Goal: Task Accomplishment & Management: Manage account settings

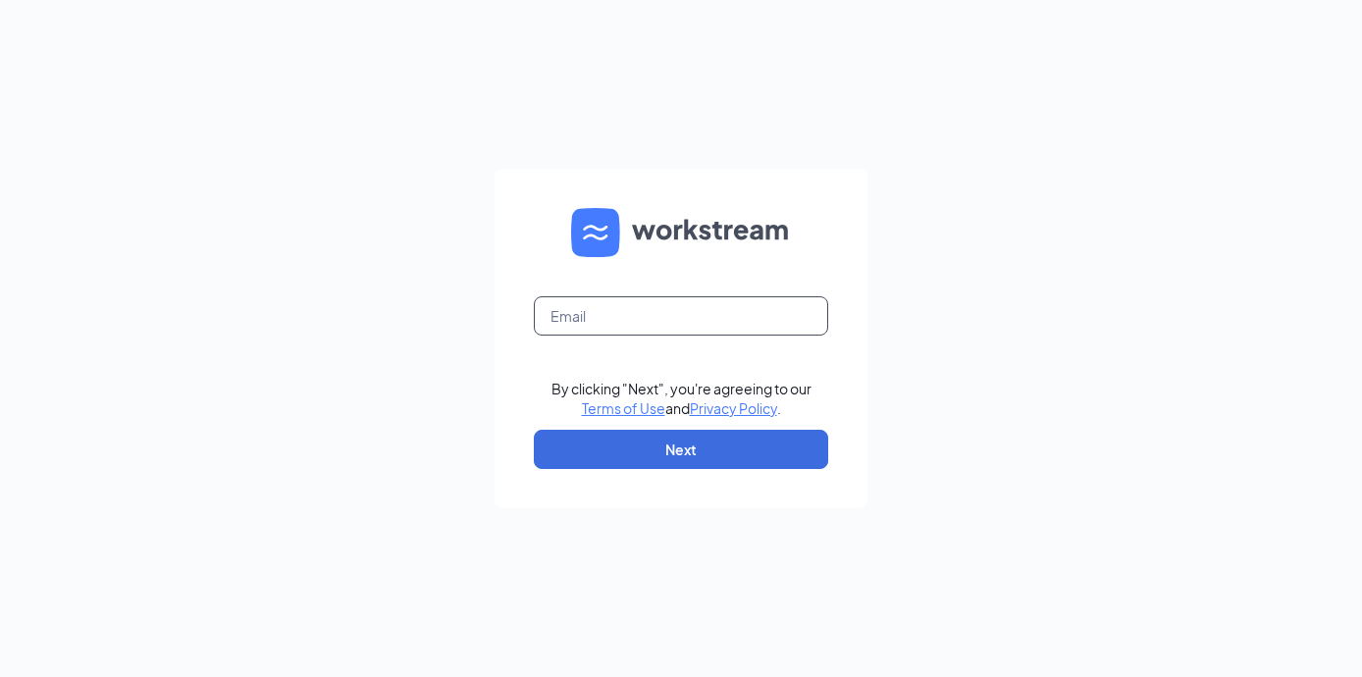
click at [666, 302] on input "text" at bounding box center [681, 315] width 294 height 39
click at [676, 314] on input "text" at bounding box center [681, 315] width 294 height 39
type input "tristanchitwood.chickfila@gmail.com"
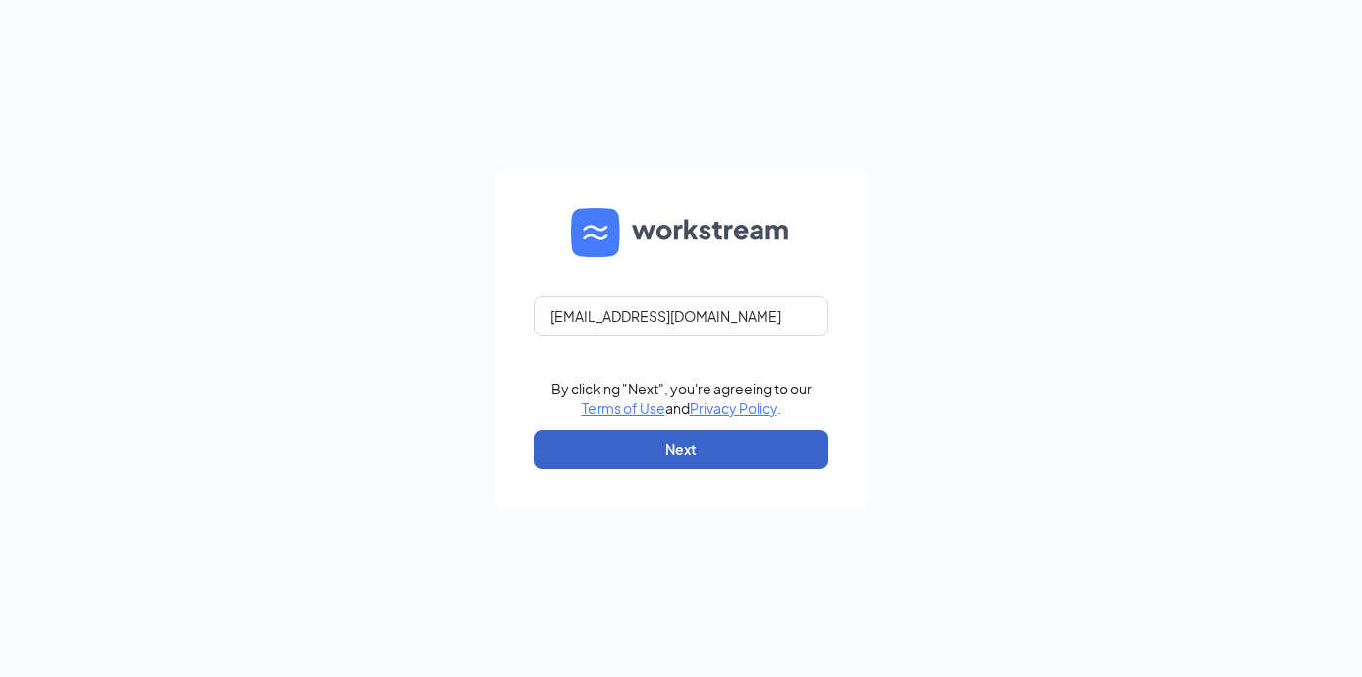
click at [753, 457] on button "Next" at bounding box center [681, 449] width 294 height 39
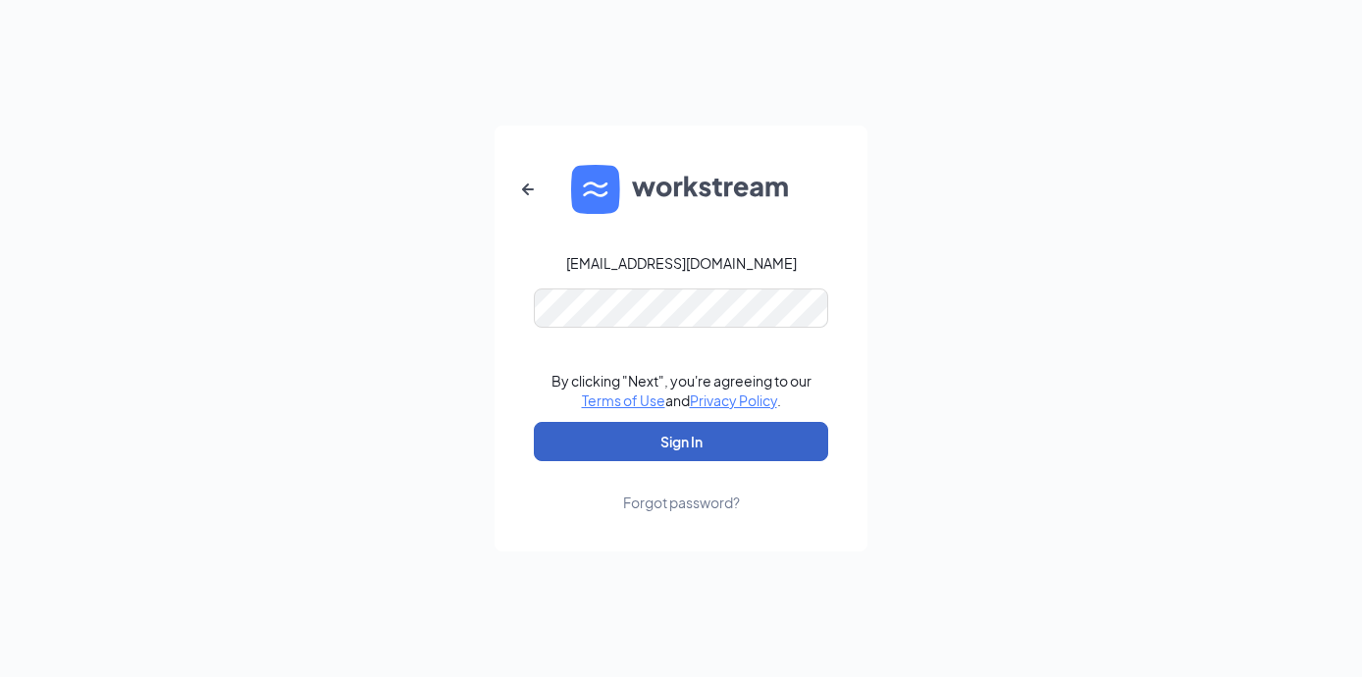
click at [730, 440] on button "Sign In" at bounding box center [681, 441] width 294 height 39
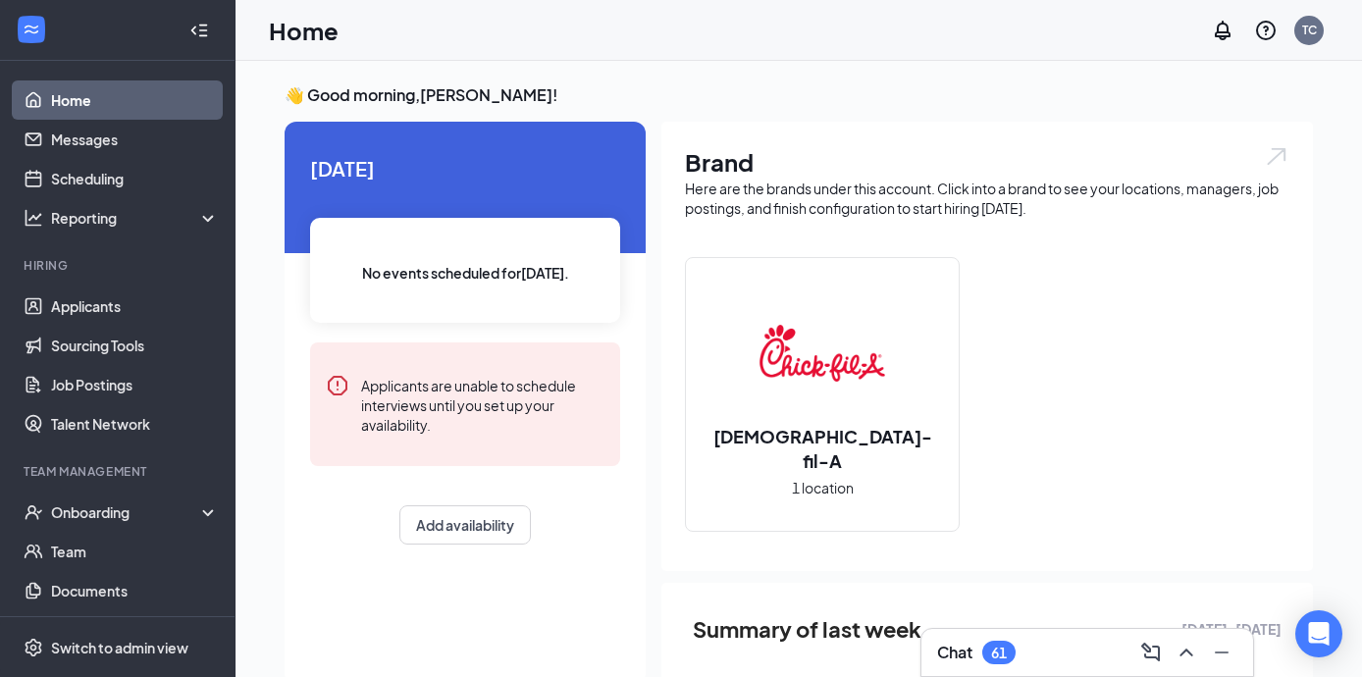
click at [850, 439] on h2 "[DEMOGRAPHIC_DATA]-fil-A" at bounding box center [822, 448] width 273 height 49
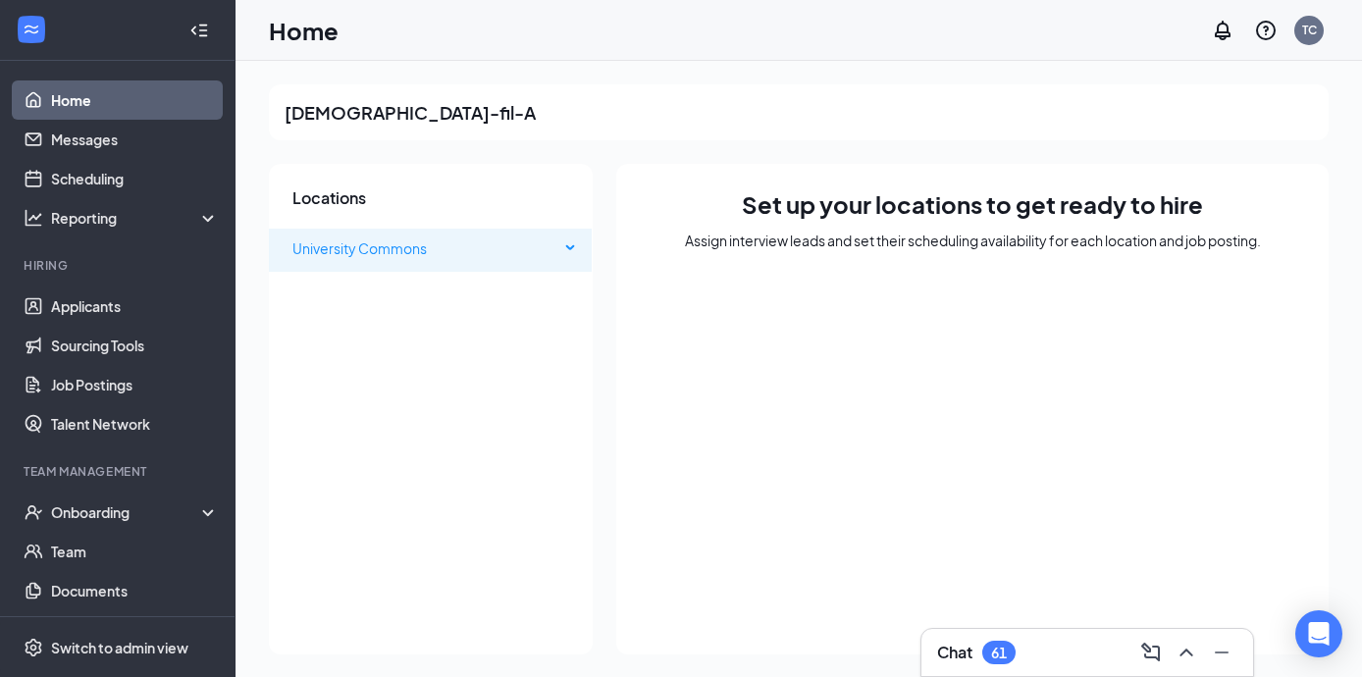
click at [501, 241] on span "University Commons" at bounding box center [425, 248] width 267 height 39
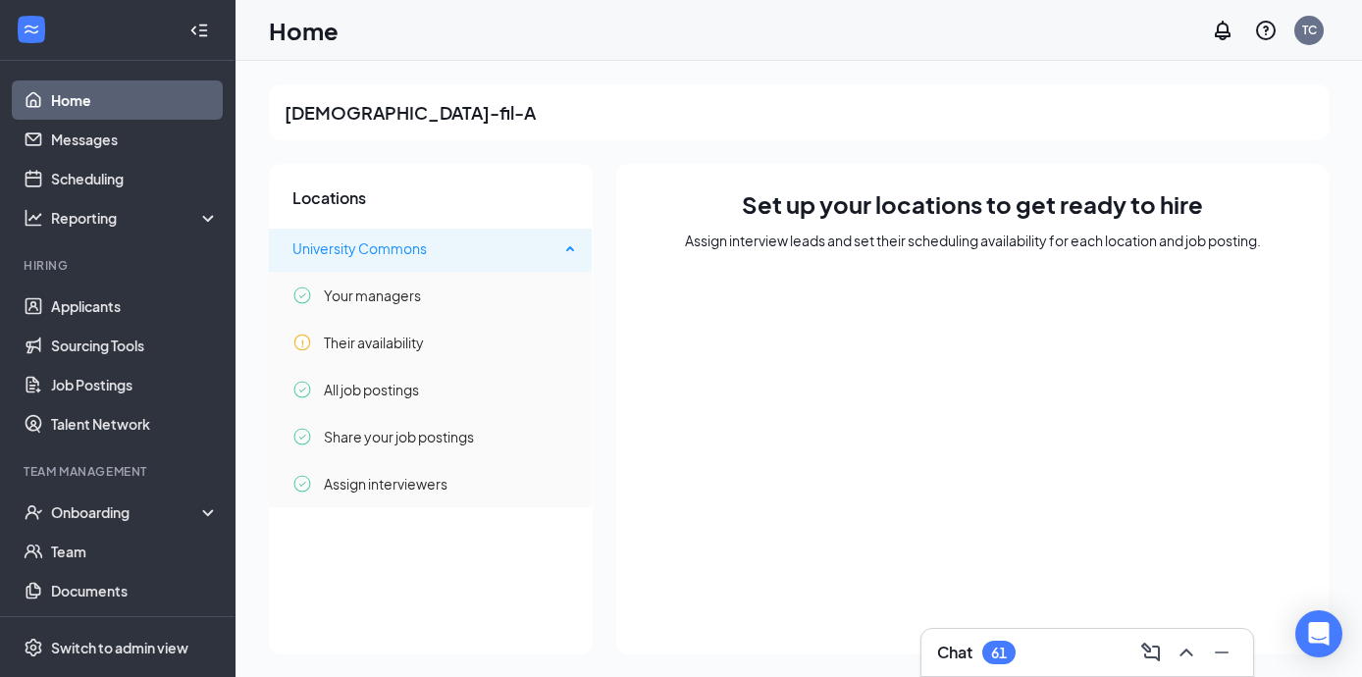
click at [501, 241] on span "University Commons" at bounding box center [425, 248] width 267 height 39
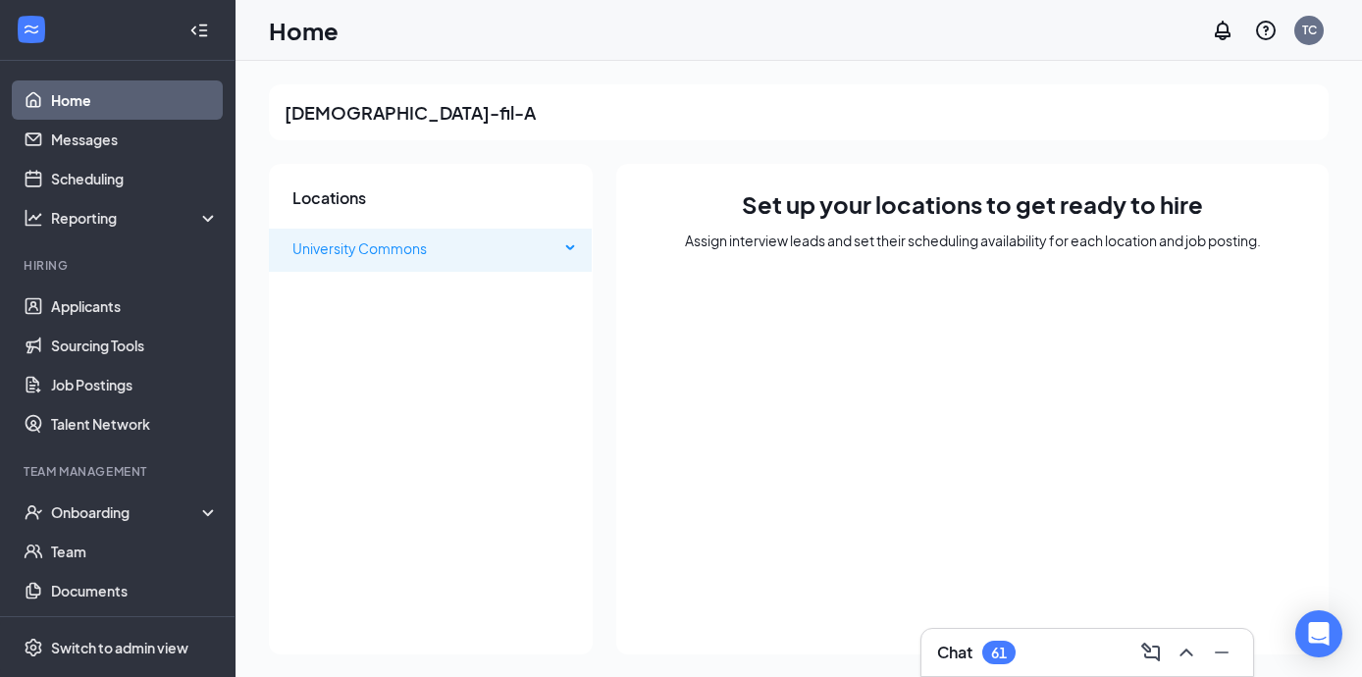
click at [501, 241] on span "University Commons" at bounding box center [425, 248] width 267 height 39
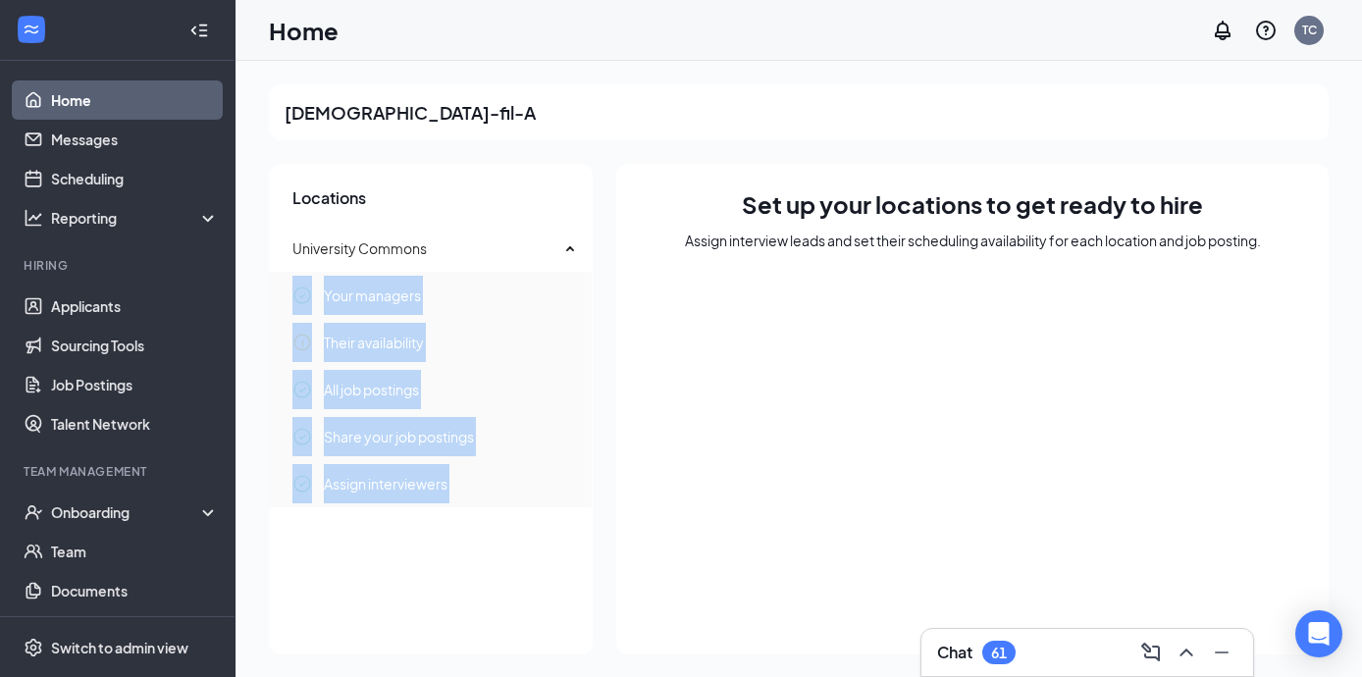
click at [352, 106] on h2 "[DEMOGRAPHIC_DATA]-fil-A" at bounding box center [410, 112] width 251 height 25
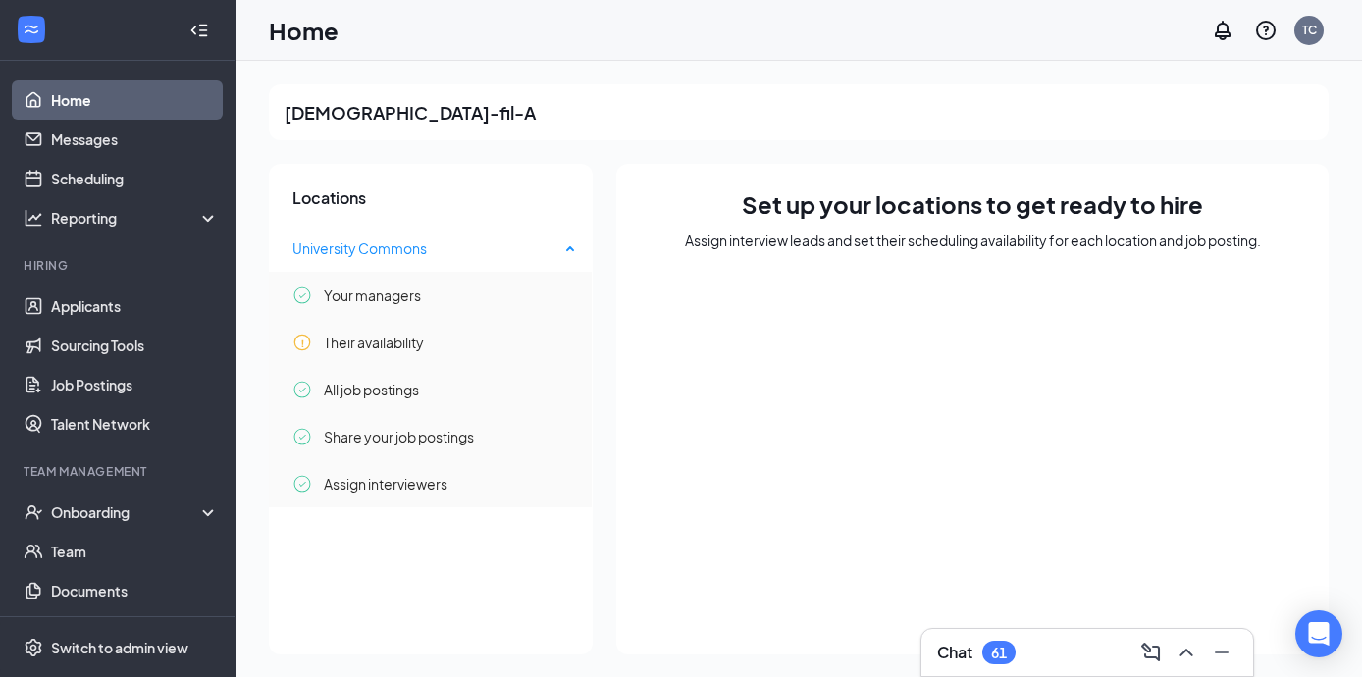
click at [463, 260] on span "University Commons" at bounding box center [425, 248] width 267 height 39
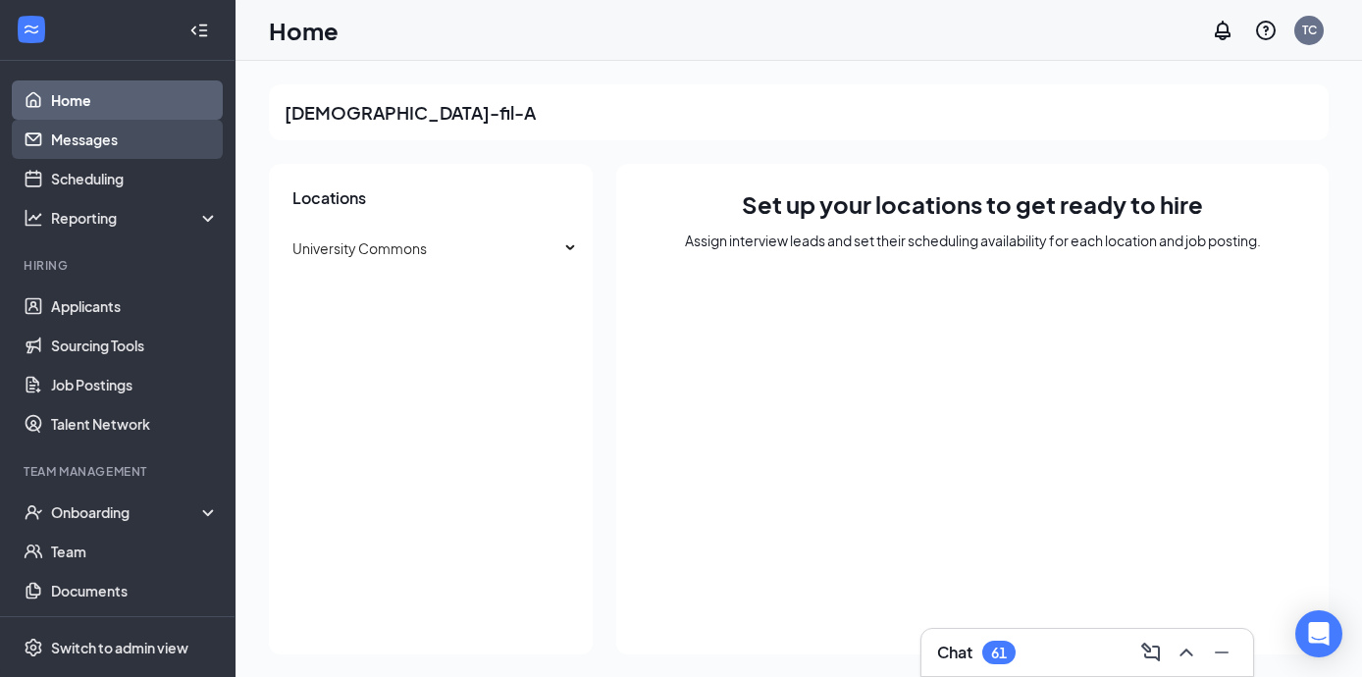
click at [123, 140] on link "Messages" at bounding box center [135, 139] width 168 height 39
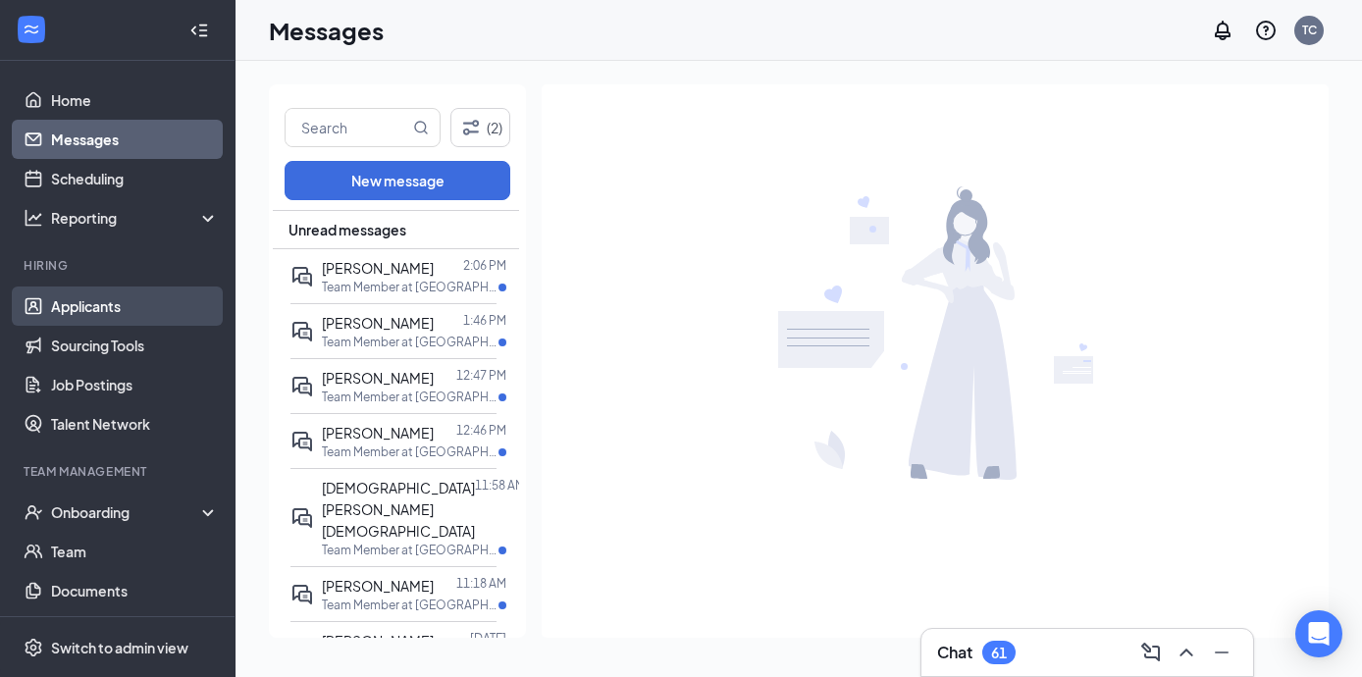
click at [95, 306] on link "Applicants" at bounding box center [135, 306] width 168 height 39
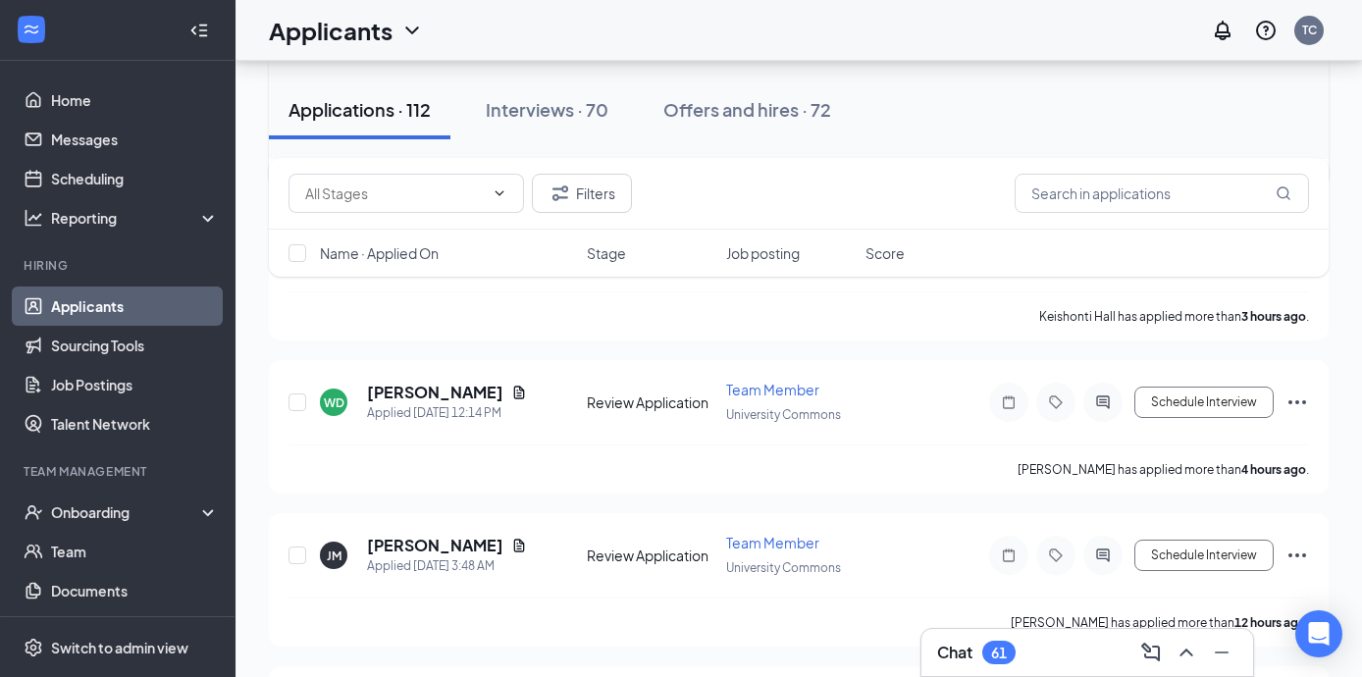
scroll to position [688, 0]
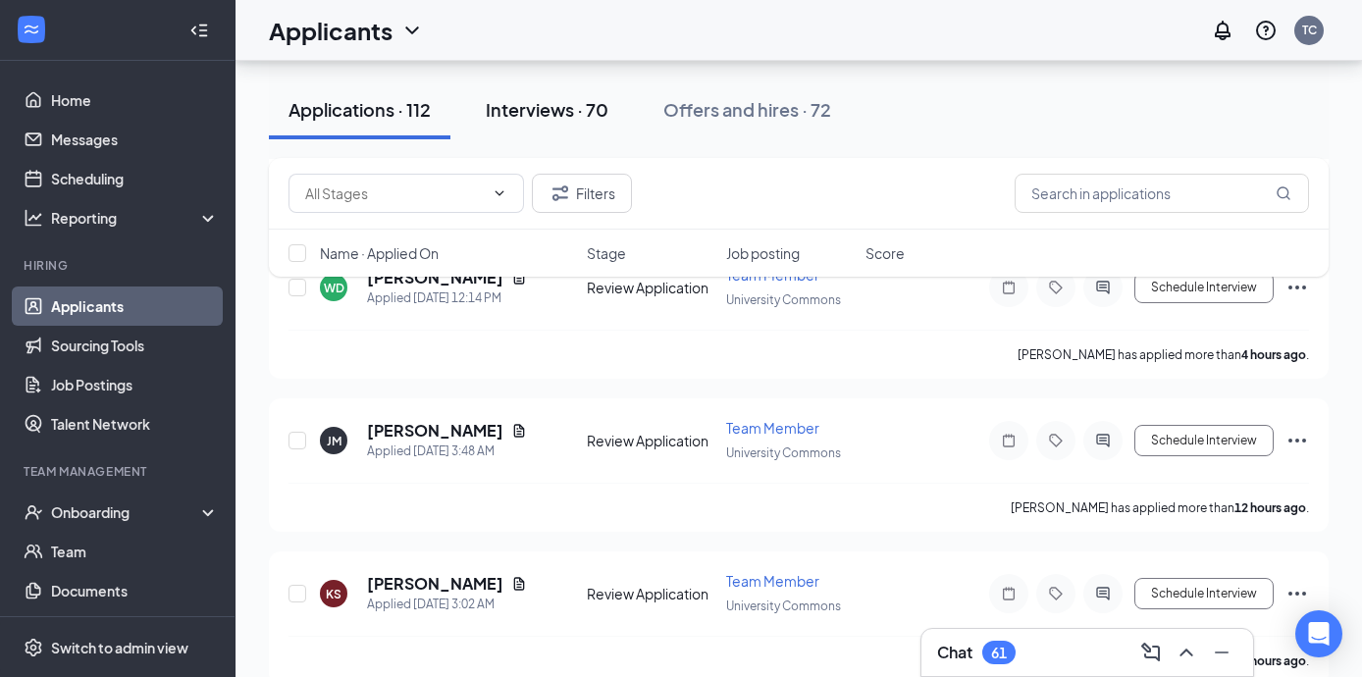
click at [570, 106] on div "Interviews · 70" at bounding box center [547, 109] width 123 height 25
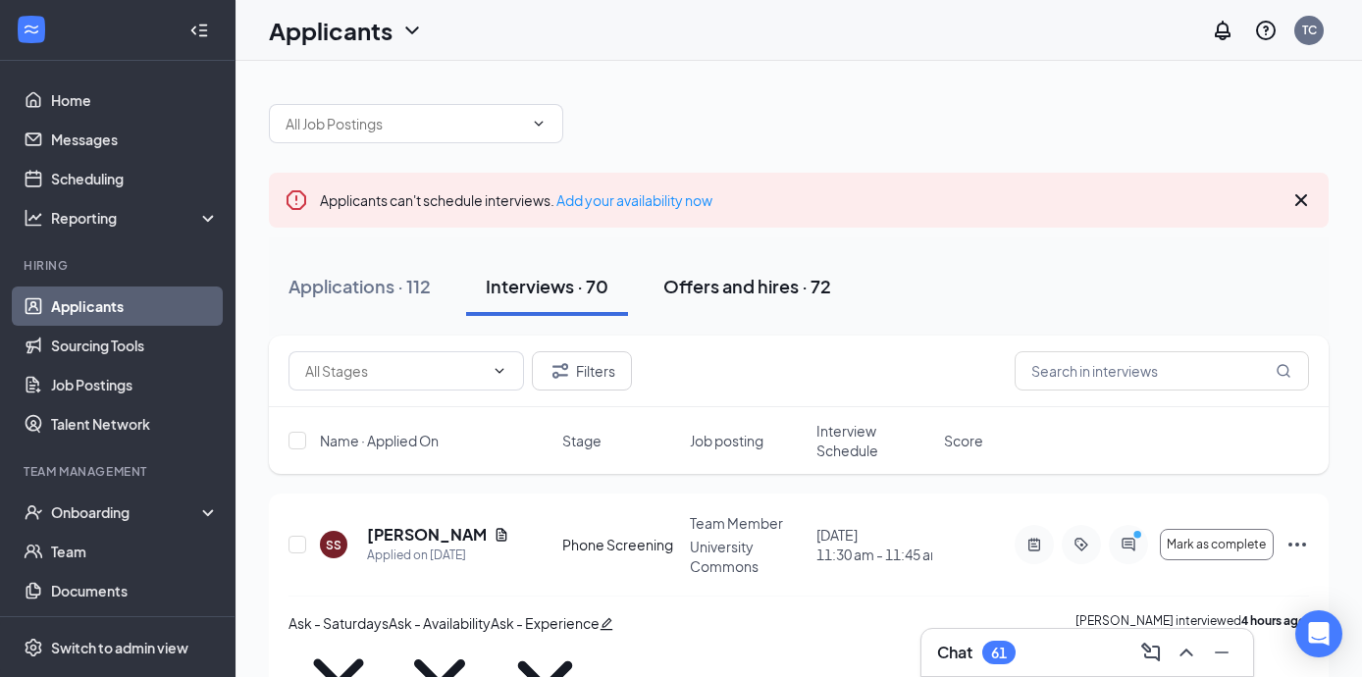
click at [756, 288] on div "Offers and hires · 72" at bounding box center [747, 286] width 168 height 25
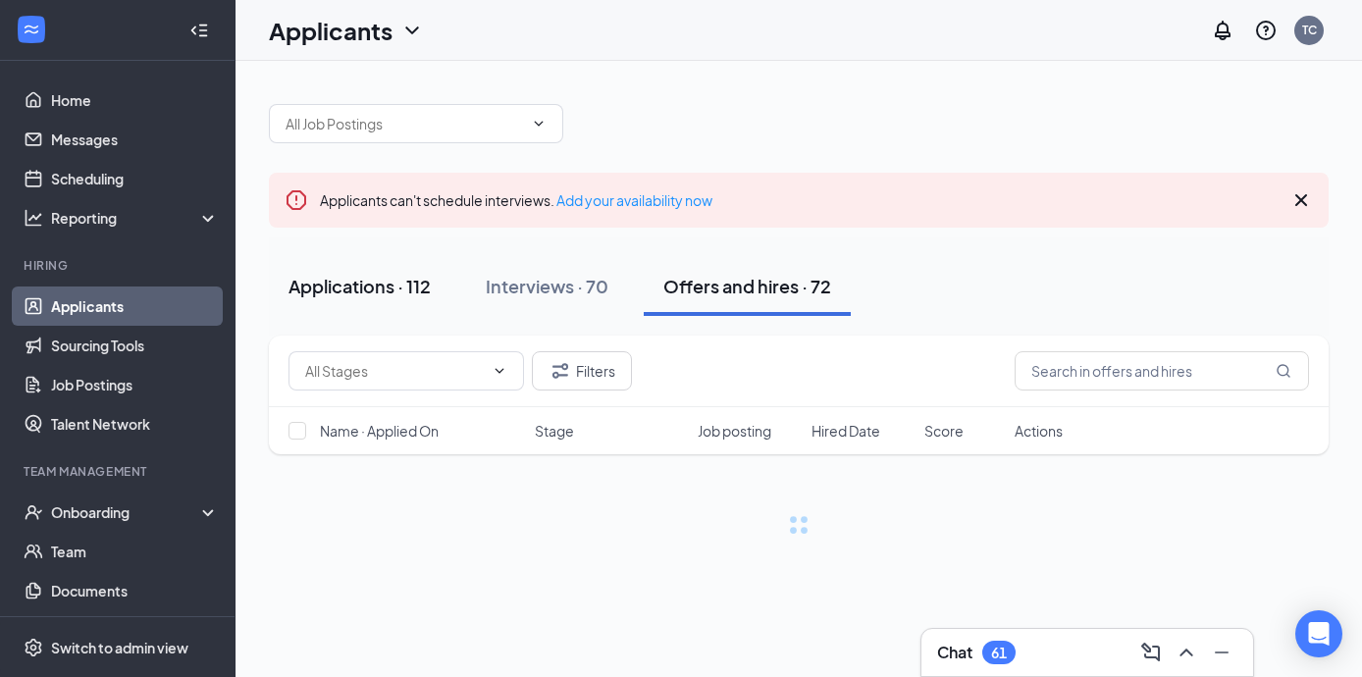
click at [343, 282] on div "Applications · 112" at bounding box center [360, 286] width 142 height 25
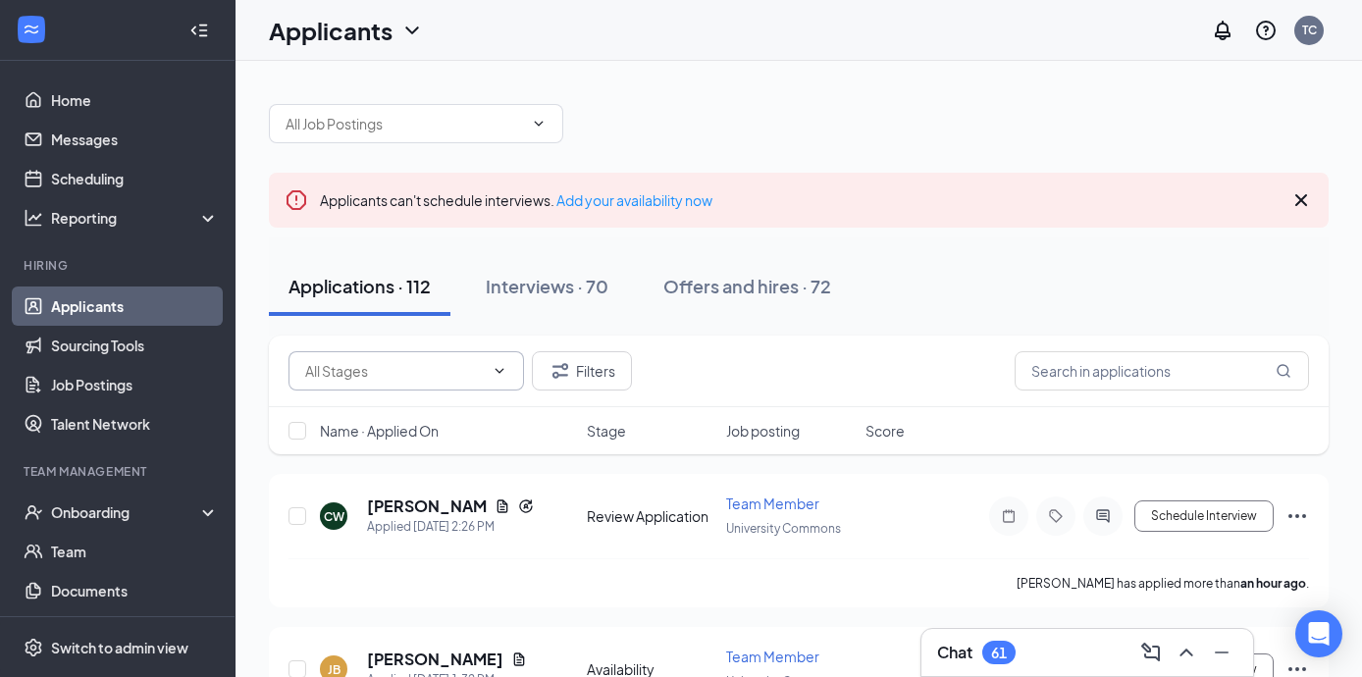
click at [394, 364] on input "text" at bounding box center [394, 371] width 179 height 22
click at [1097, 370] on input "text" at bounding box center [1162, 370] width 294 height 39
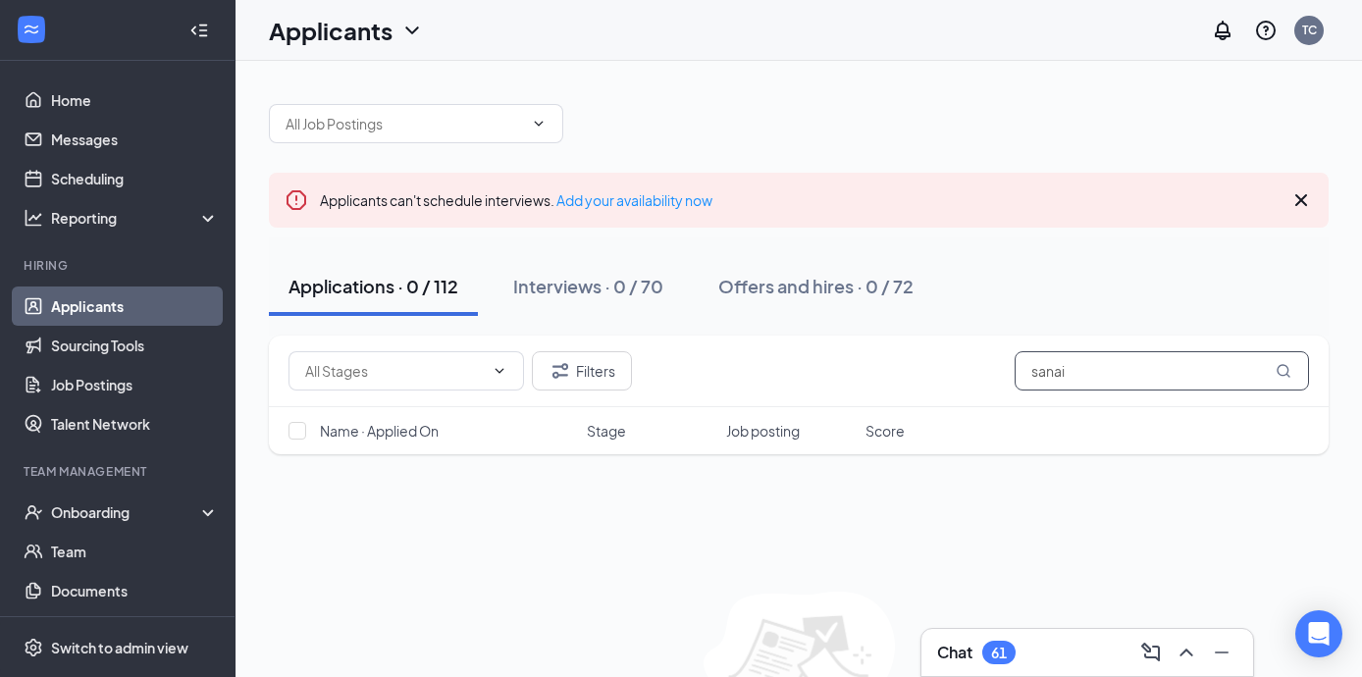
click at [1051, 376] on input "sanai" at bounding box center [1162, 370] width 294 height 39
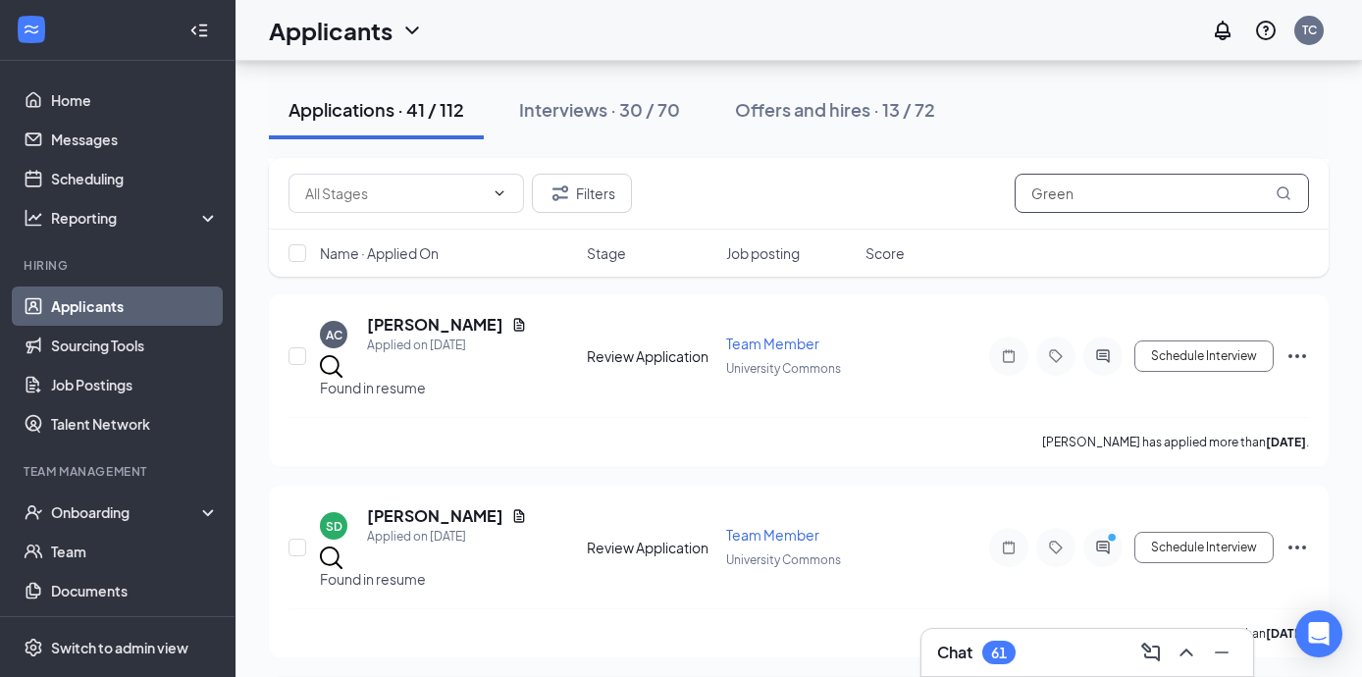
scroll to position [3797, 0]
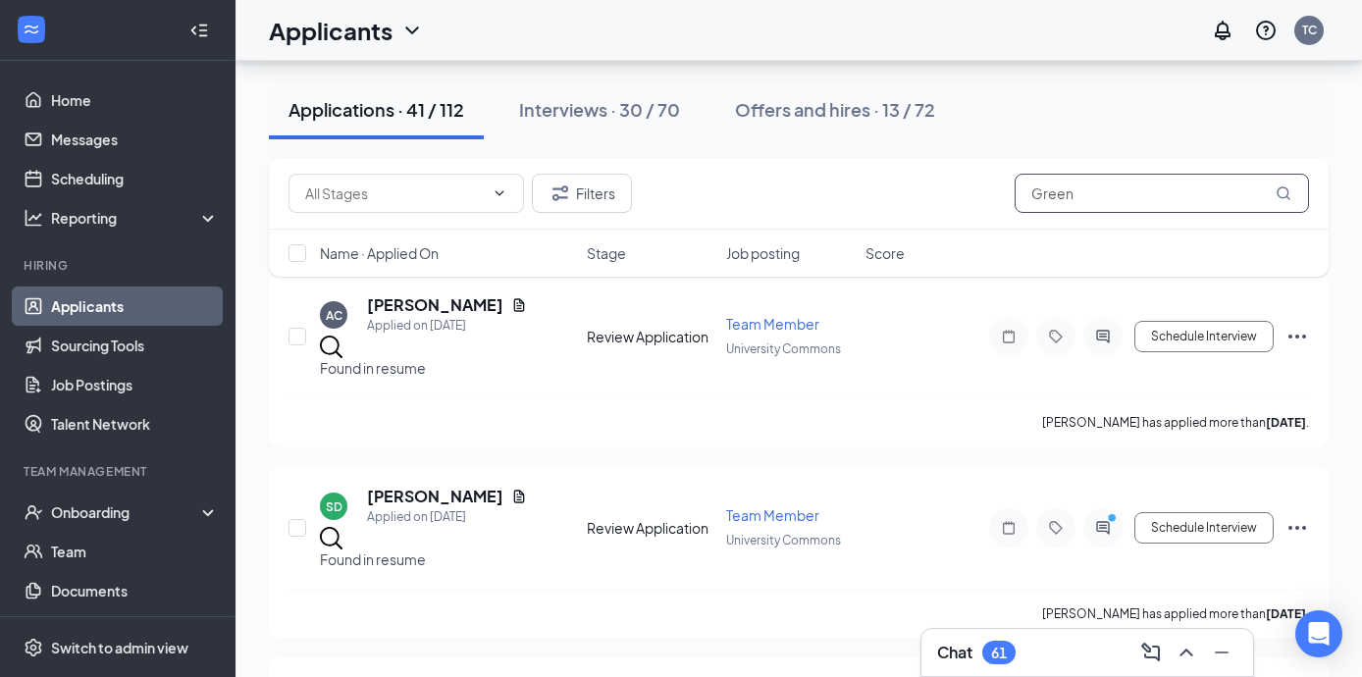
click at [1087, 205] on input "Green" at bounding box center [1162, 193] width 294 height 39
type input "Sanai"
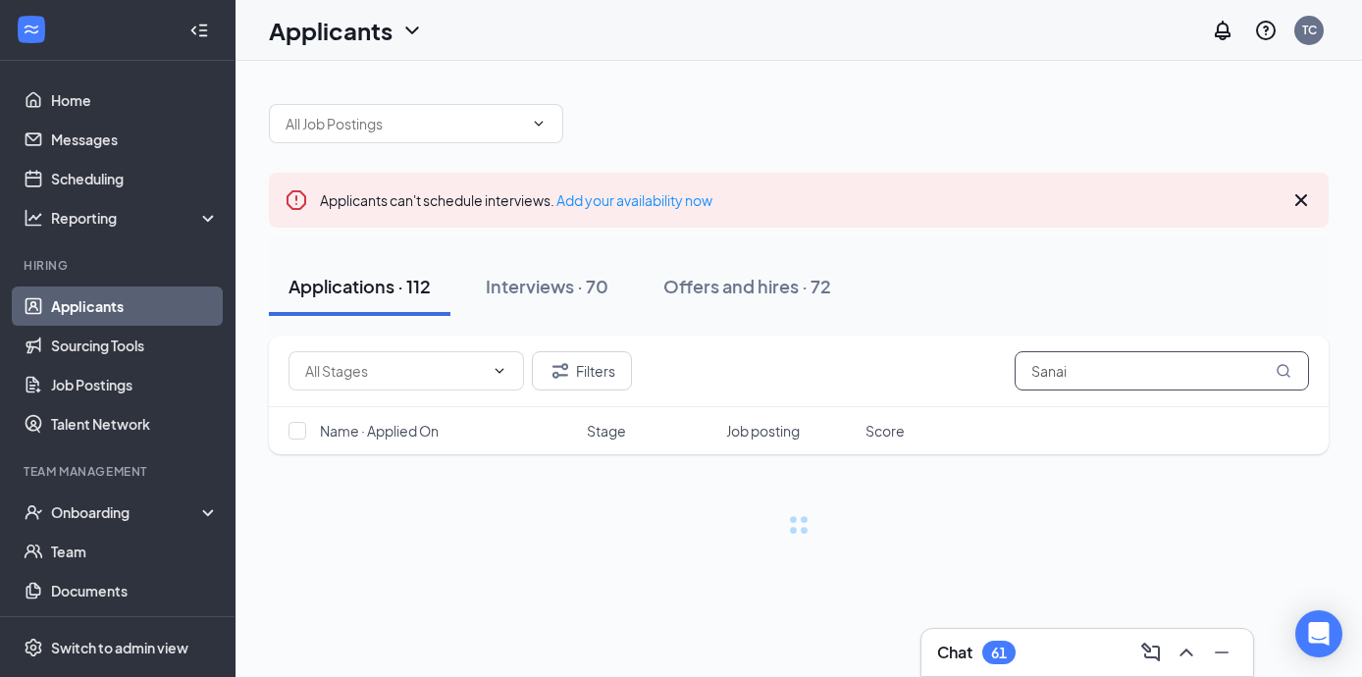
click at [1090, 361] on input "Sanai" at bounding box center [1162, 370] width 294 height 39
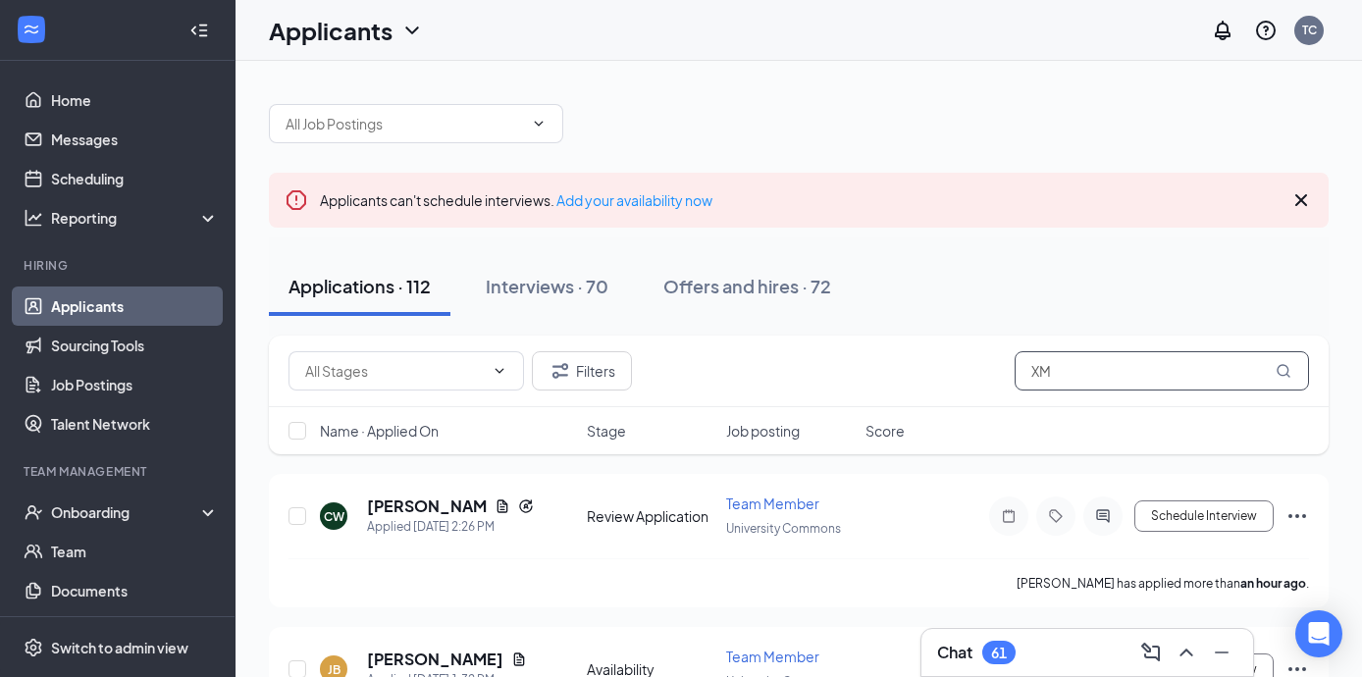
type input "X"
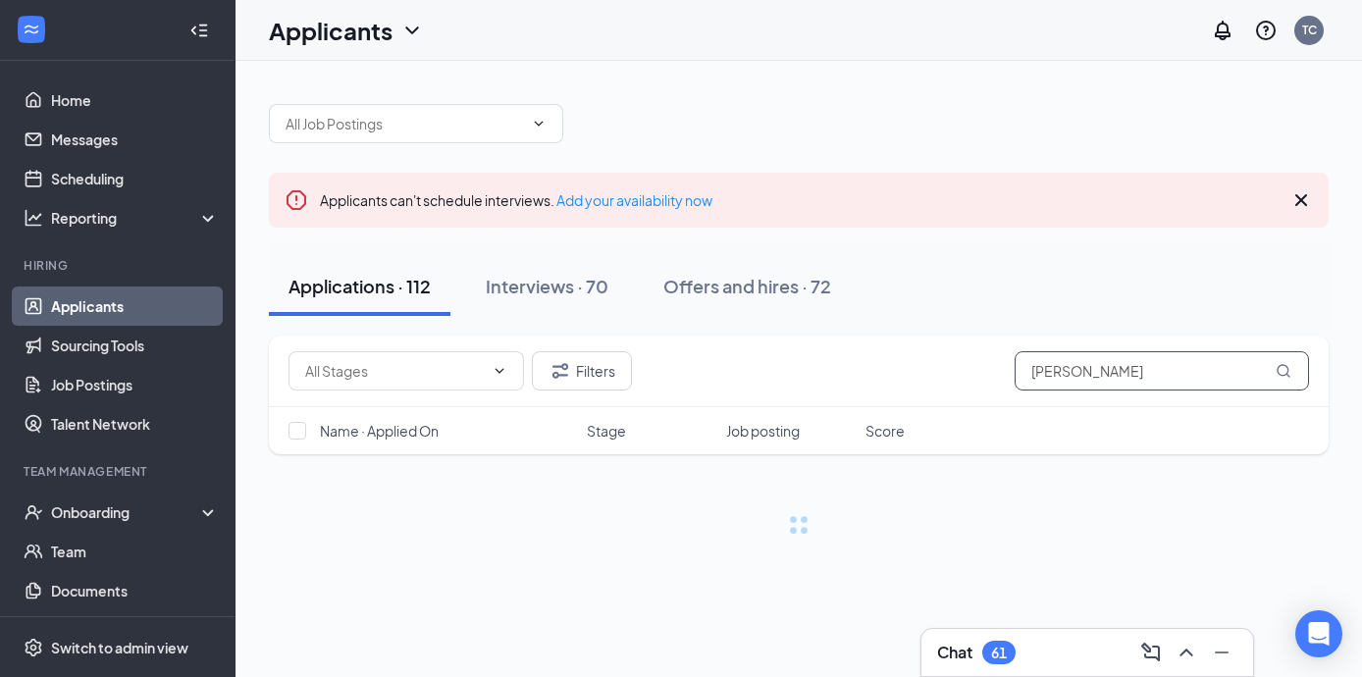
type input "[PERSON_NAME]"
click at [1108, 364] on input "[PERSON_NAME]" at bounding box center [1162, 370] width 294 height 39
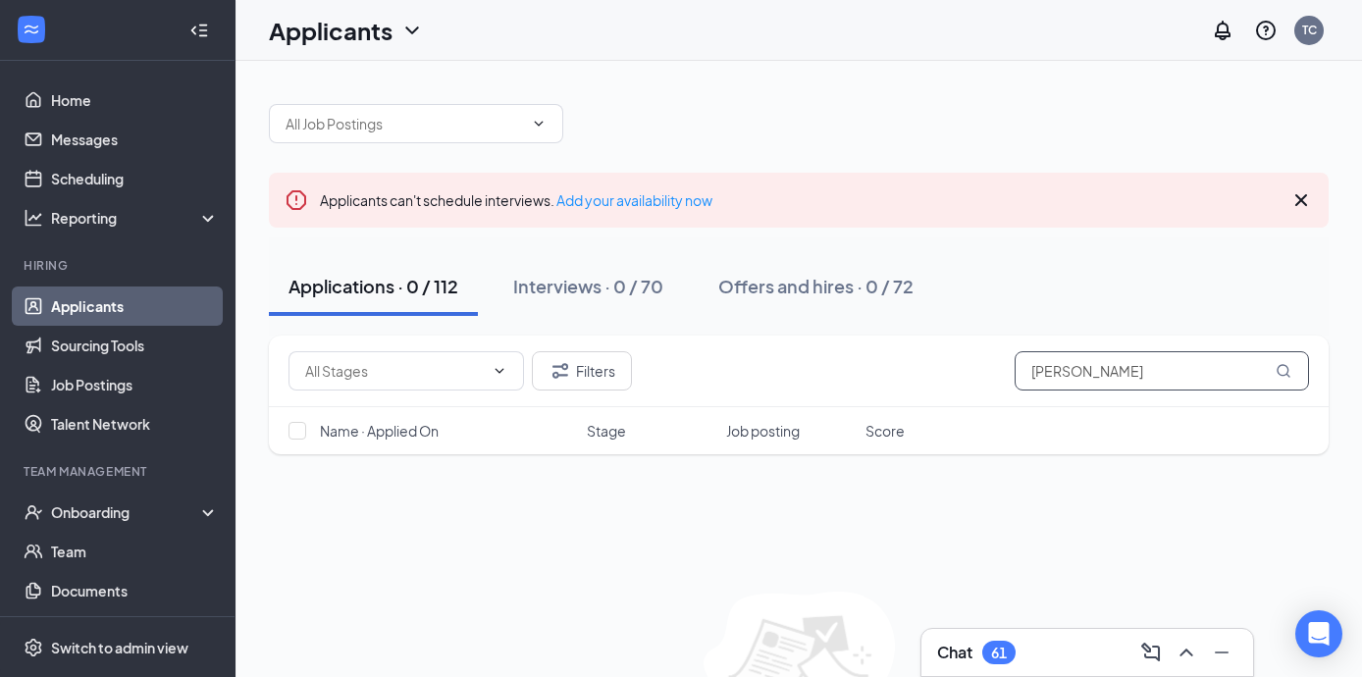
click at [1108, 364] on input "[PERSON_NAME]" at bounding box center [1162, 370] width 294 height 39
type input "[PERSON_NAME]"
click at [1081, 388] on input "[PERSON_NAME]" at bounding box center [1162, 370] width 294 height 39
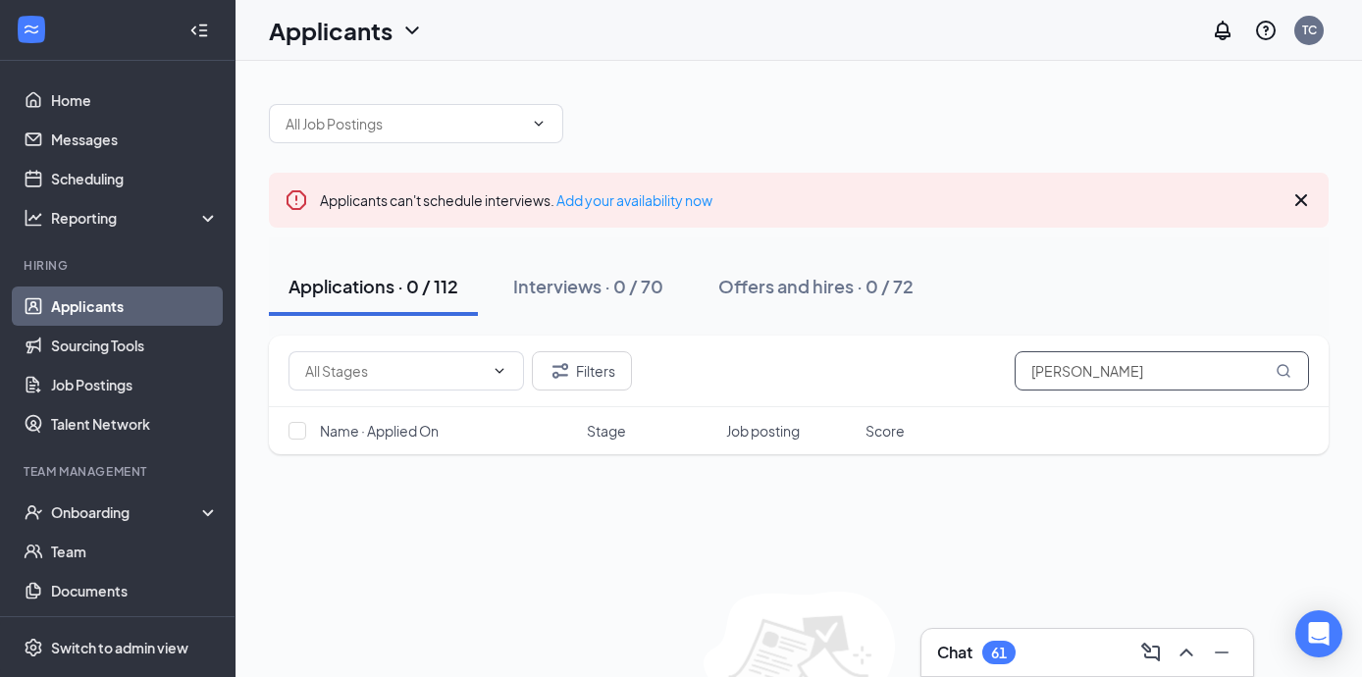
scroll to position [129, 0]
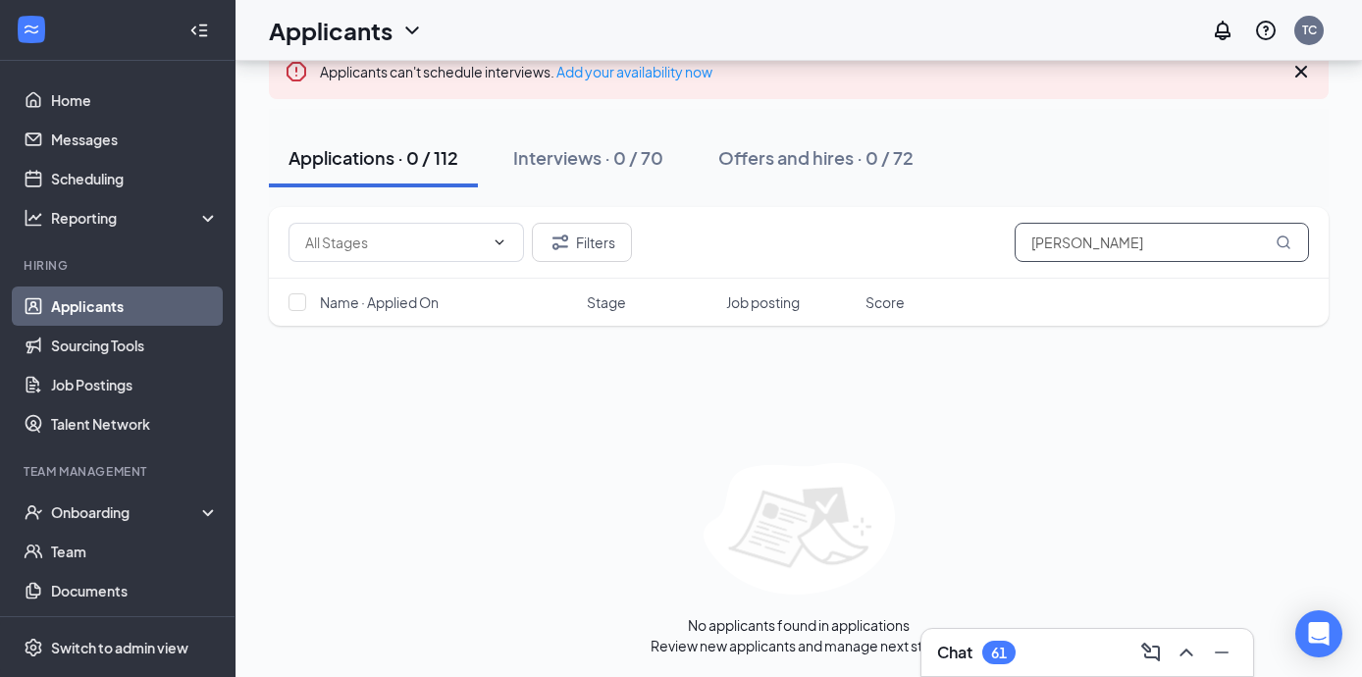
click at [1070, 240] on input "[PERSON_NAME]" at bounding box center [1162, 242] width 294 height 39
type input "[PERSON_NAME]"
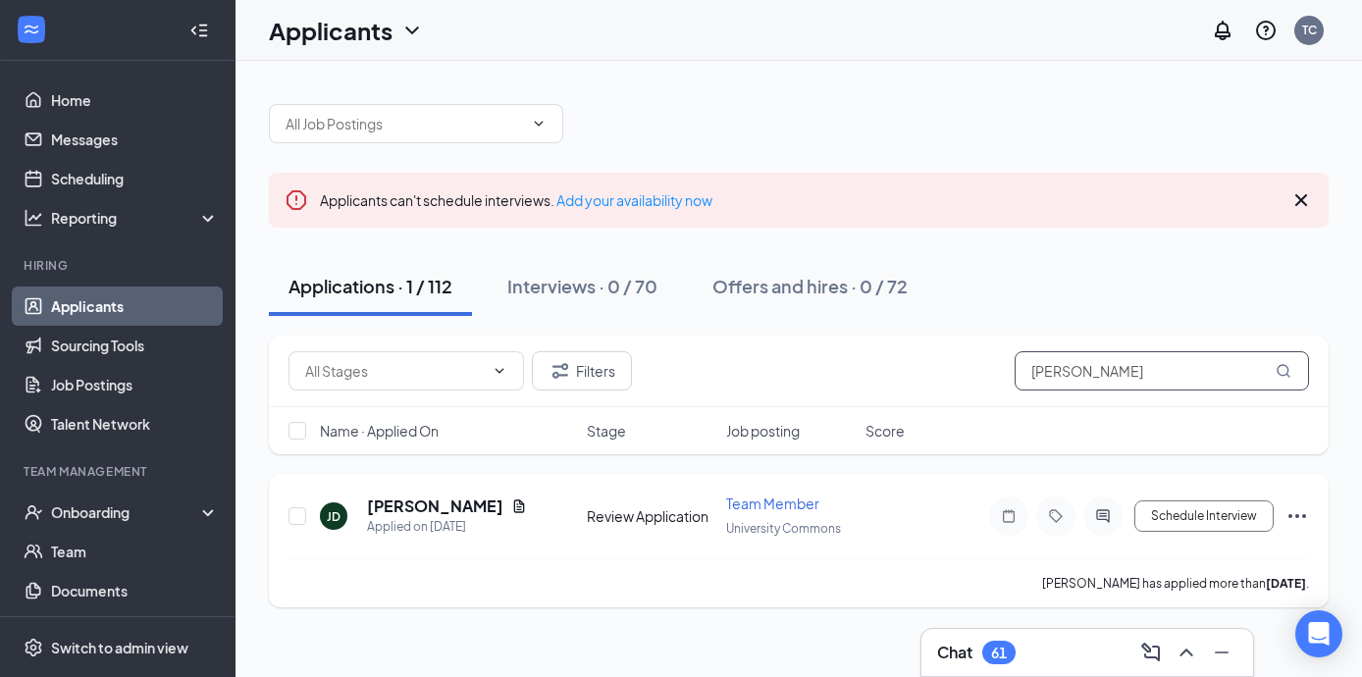
type input "[PERSON_NAME]"
click at [607, 282] on div "Interviews · 0 / 70" at bounding box center [582, 286] width 150 height 25
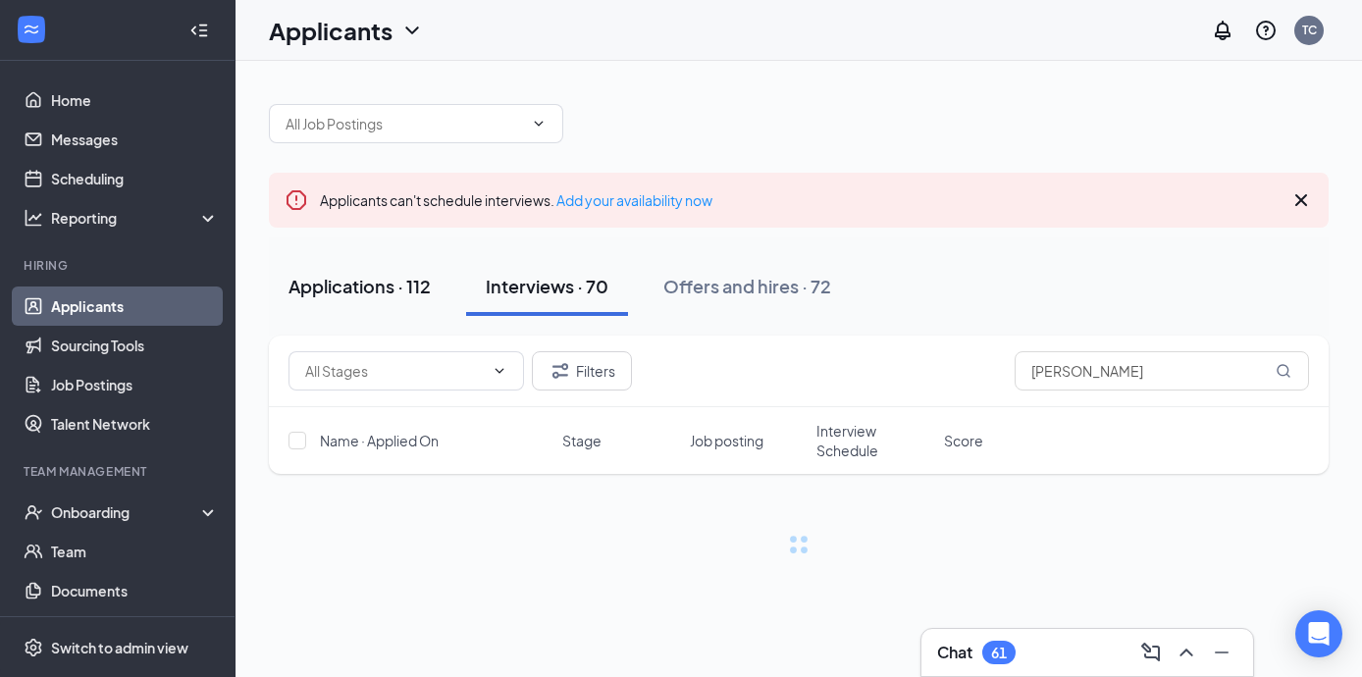
click at [438, 296] on button "Applications · 112" at bounding box center [360, 286] width 182 height 59
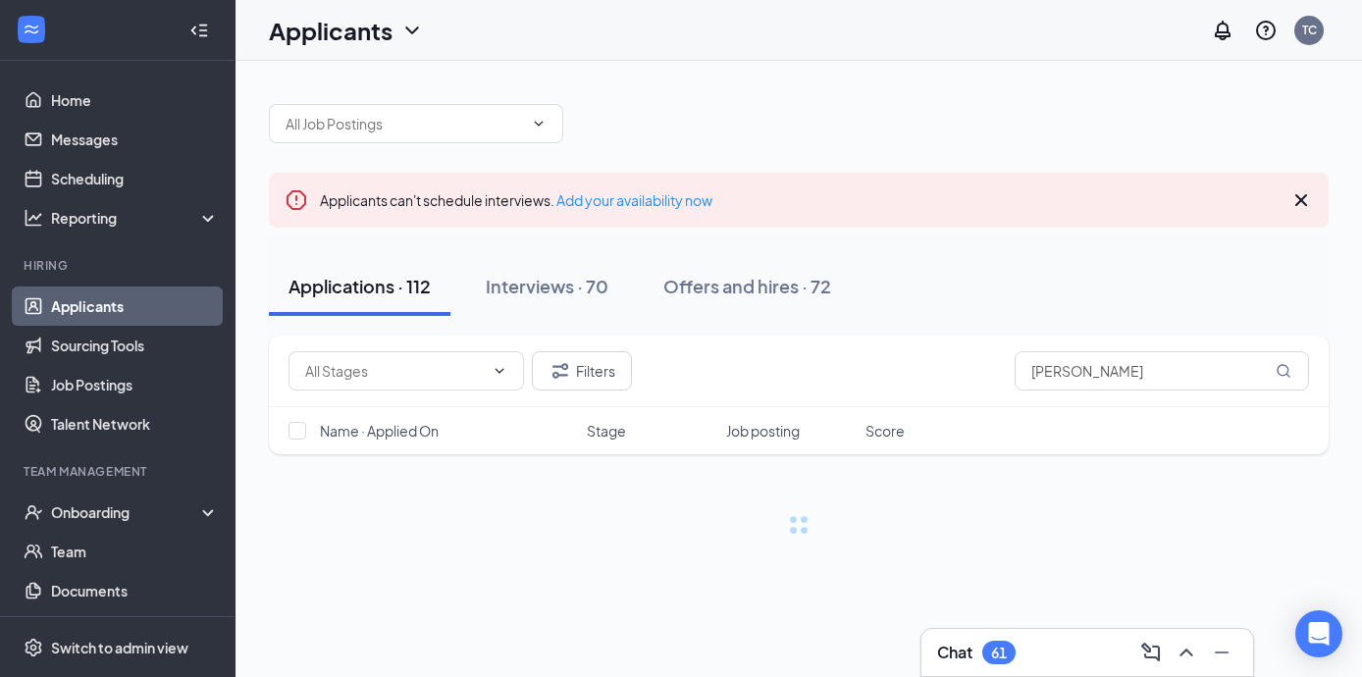
click at [568, 278] on div "Interviews · 70" at bounding box center [547, 286] width 123 height 25
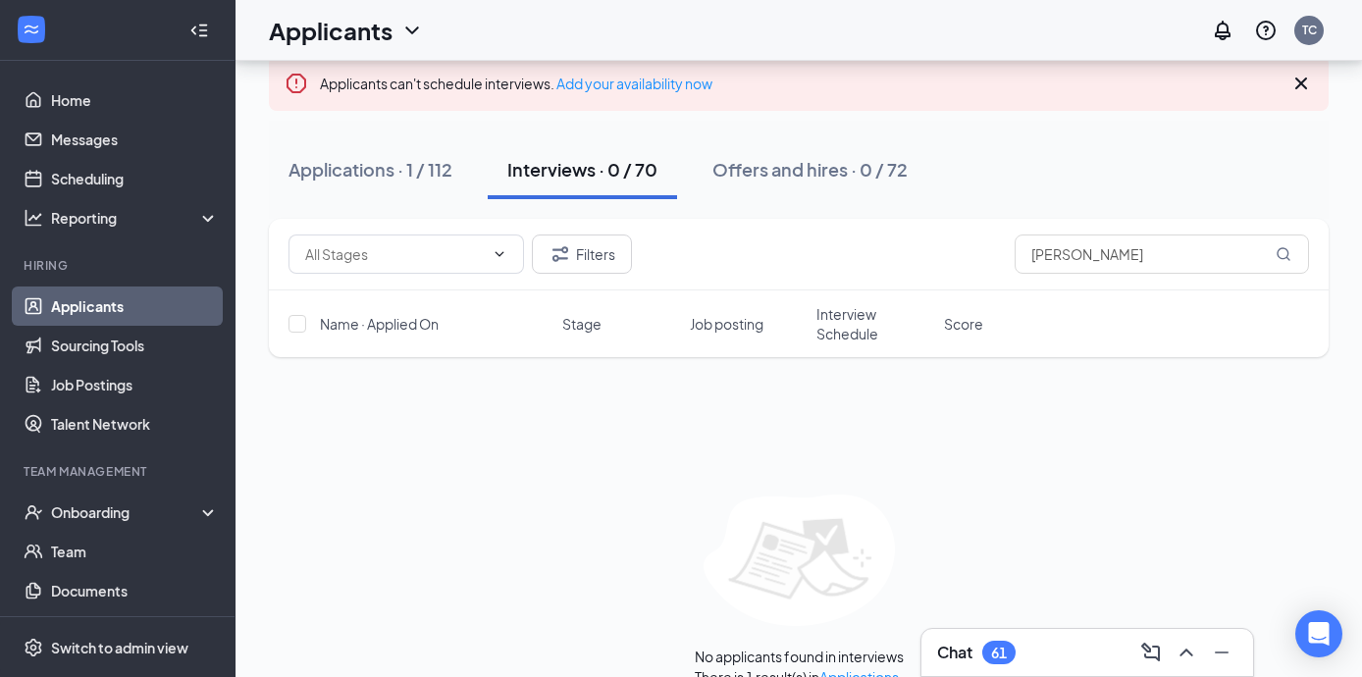
scroll to position [132, 0]
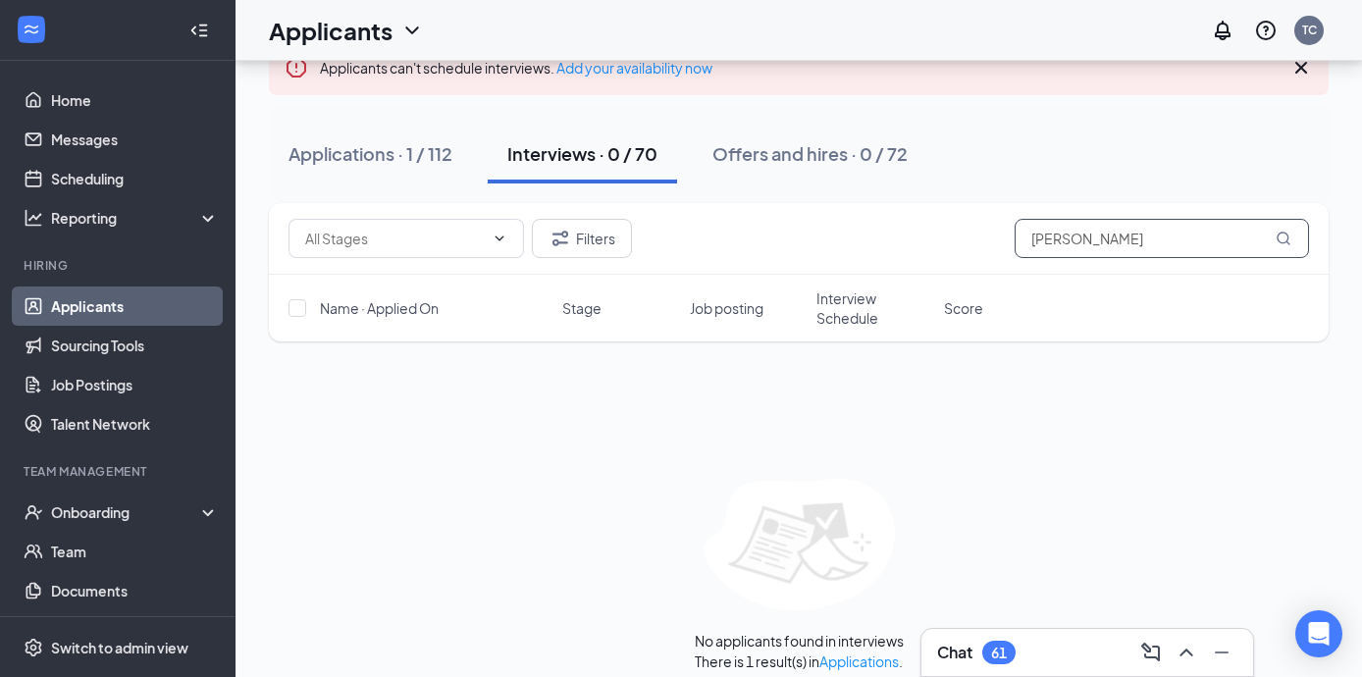
click at [1071, 236] on input "[PERSON_NAME]" at bounding box center [1162, 238] width 294 height 39
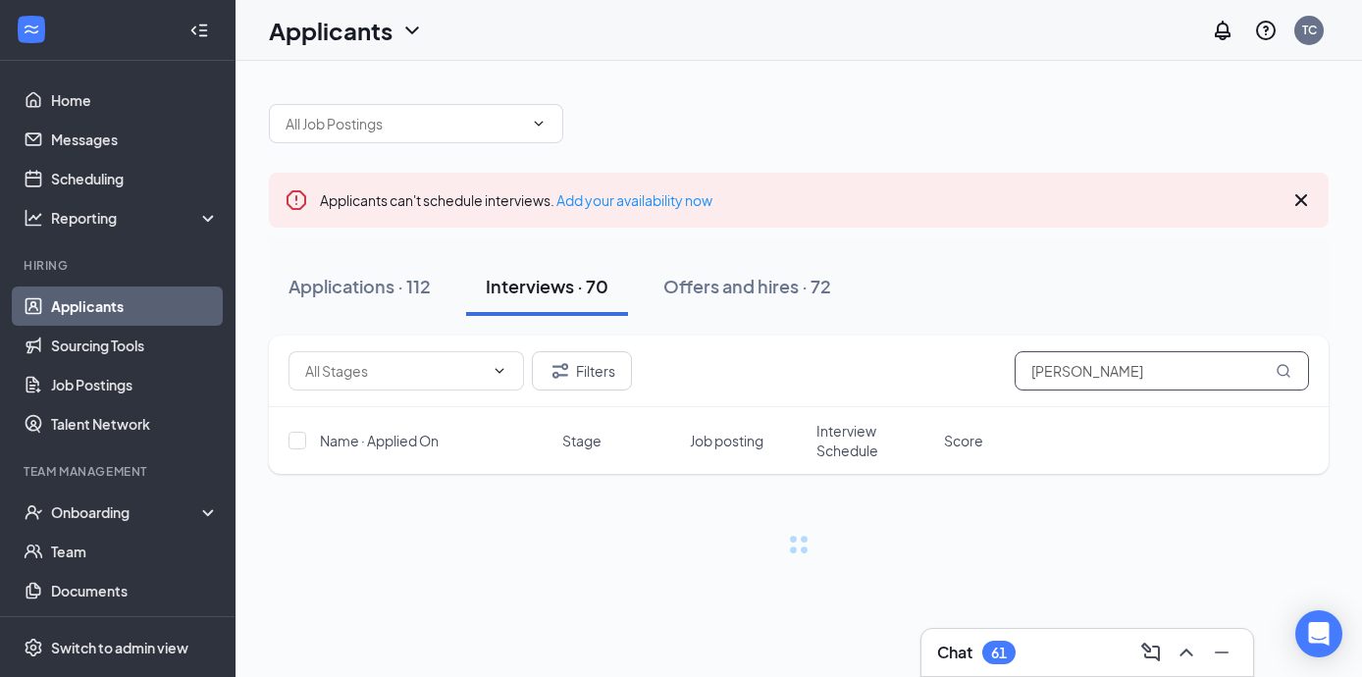
type input "[PERSON_NAME]"
click at [1098, 380] on input "[PERSON_NAME]" at bounding box center [1162, 370] width 294 height 39
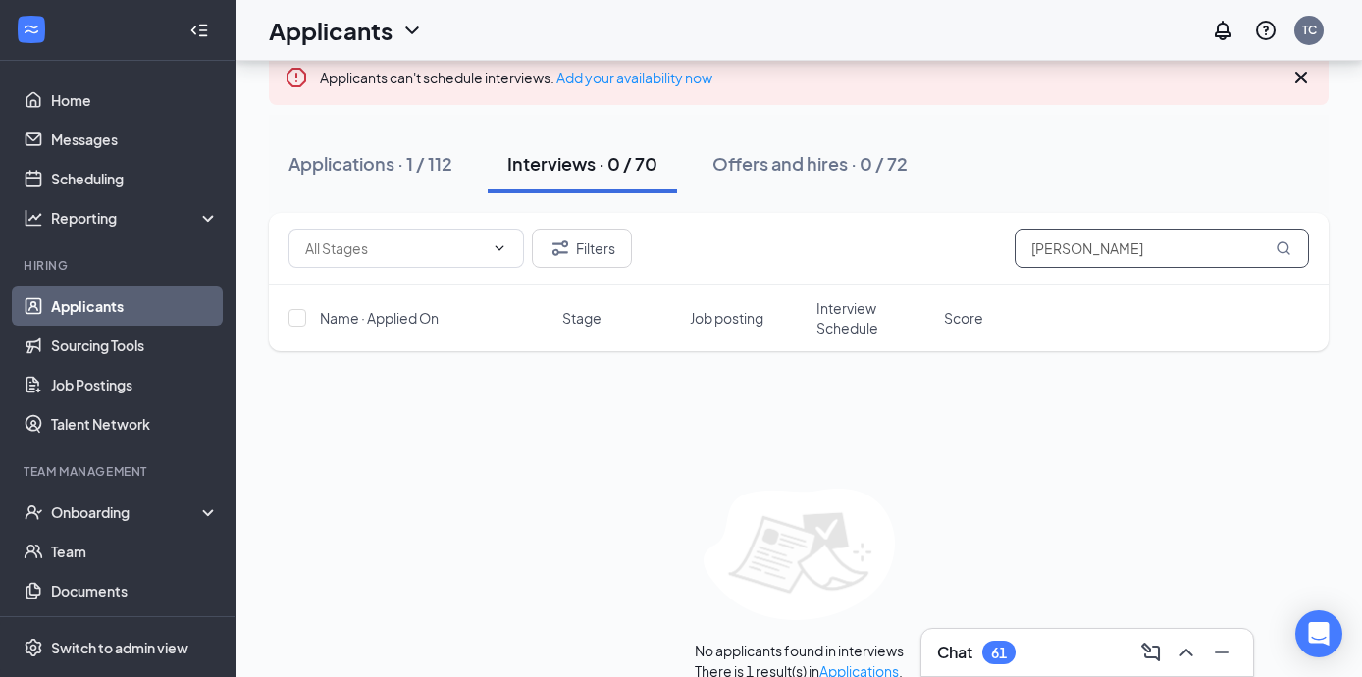
scroll to position [148, 0]
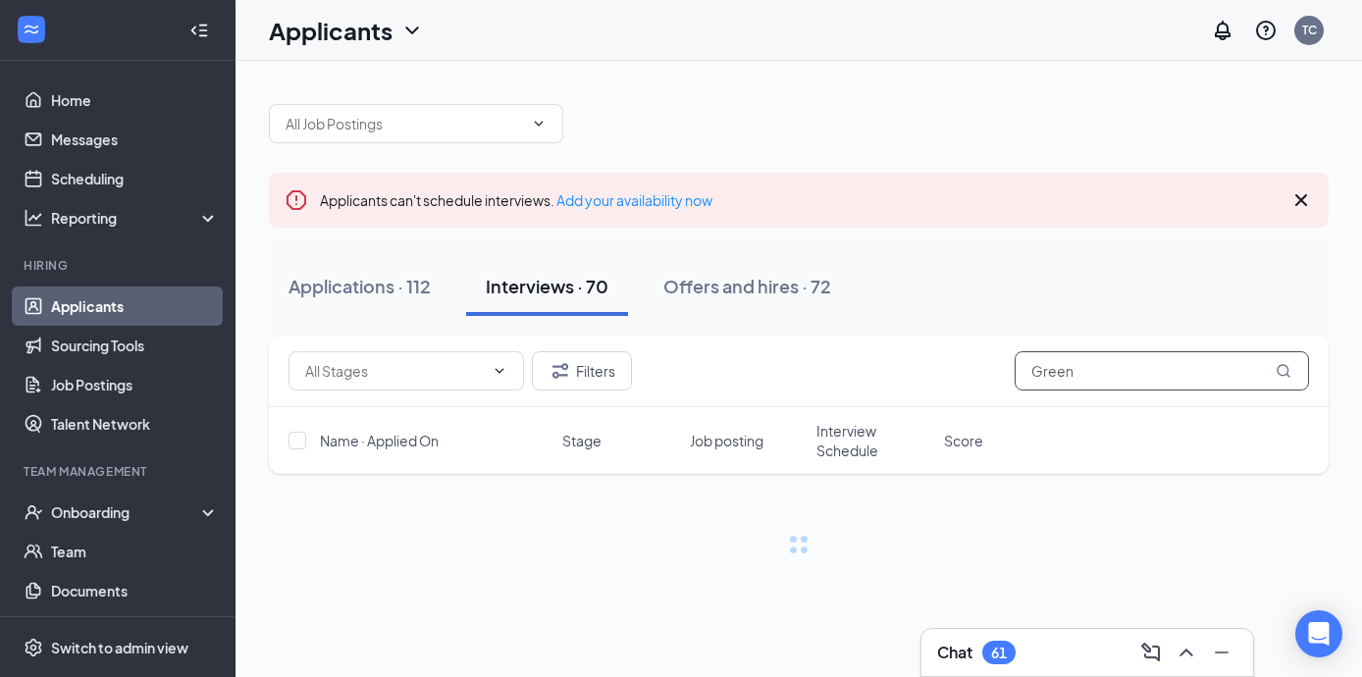
type input "Green"
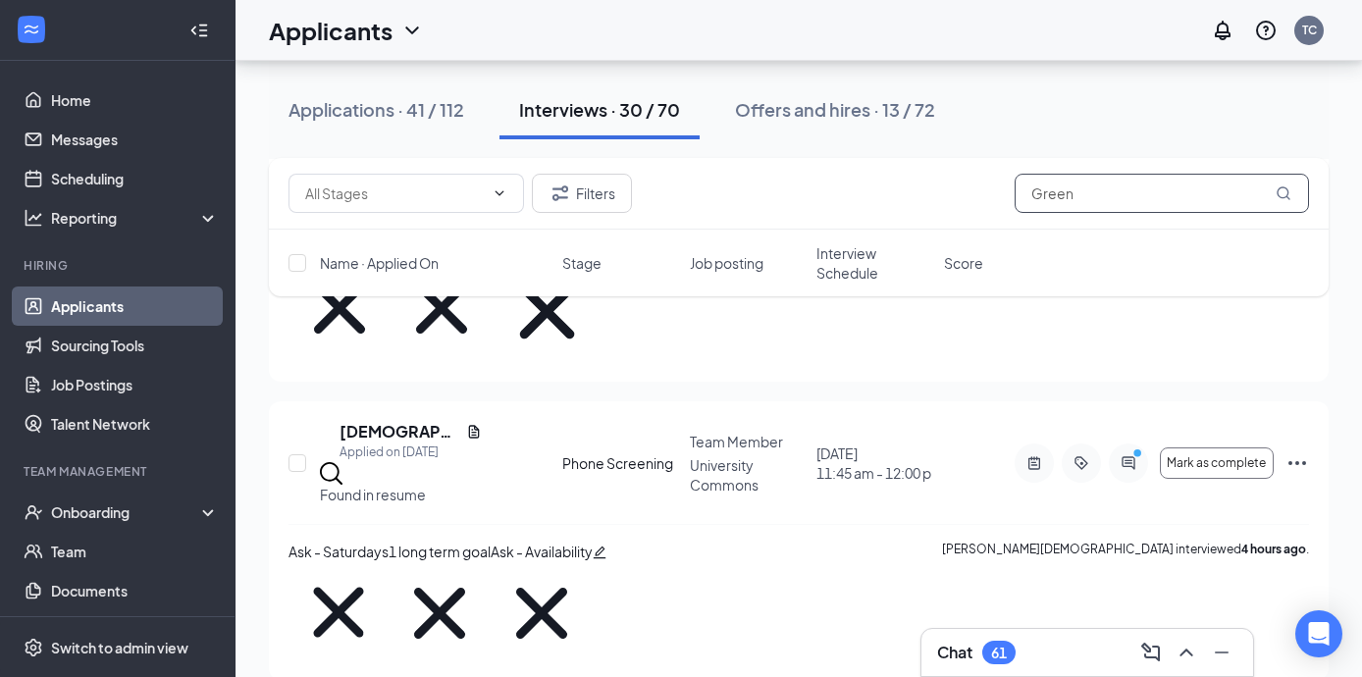
scroll to position [1271, 0]
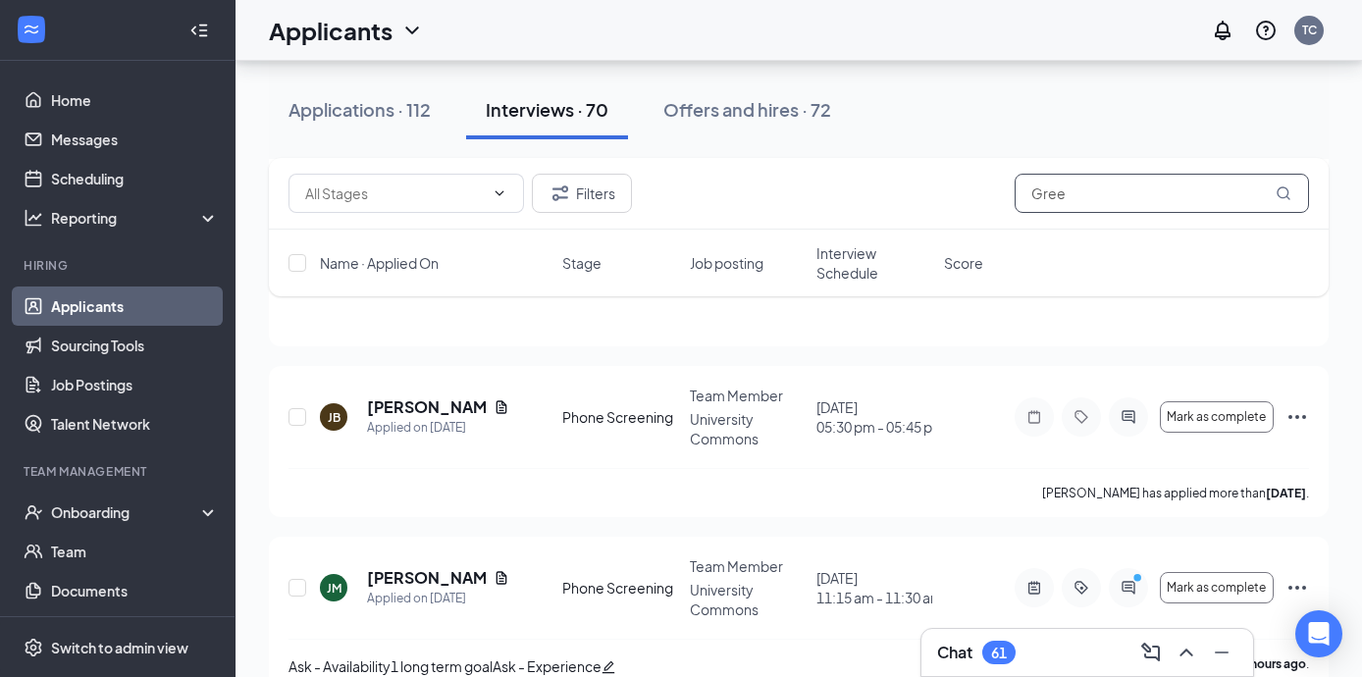
type input "Green"
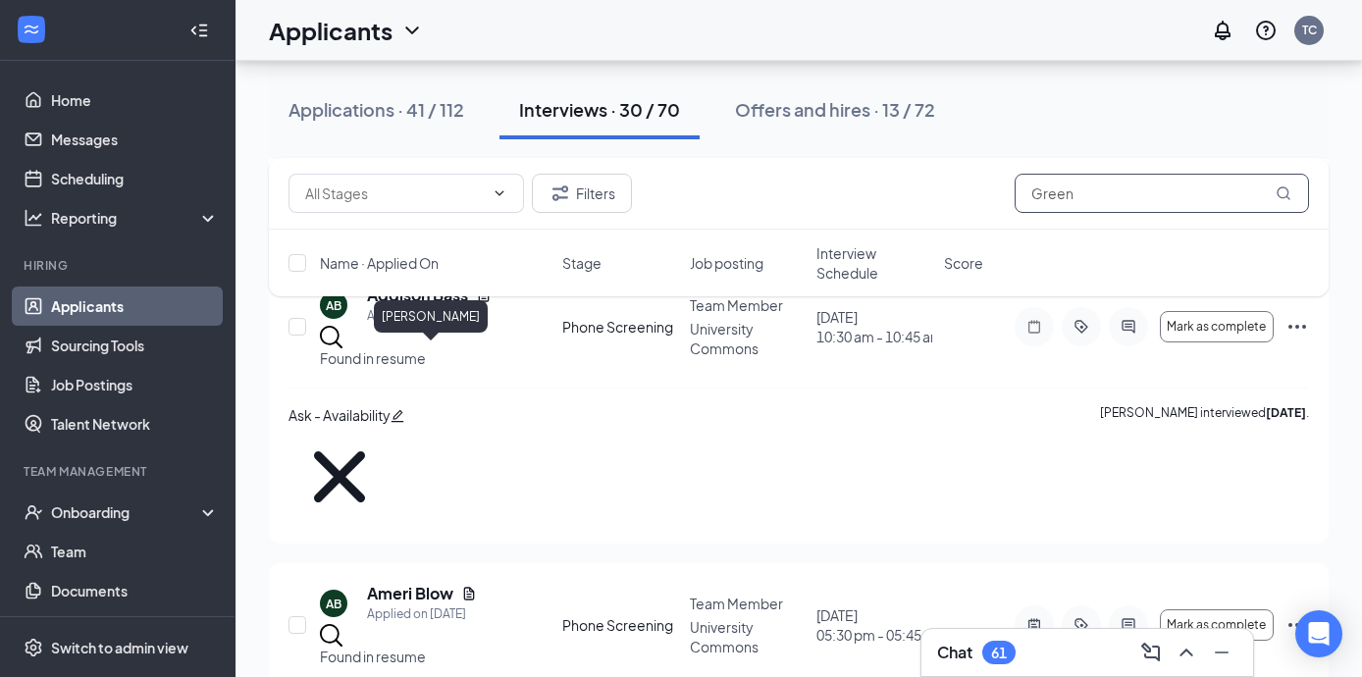
scroll to position [5346, 0]
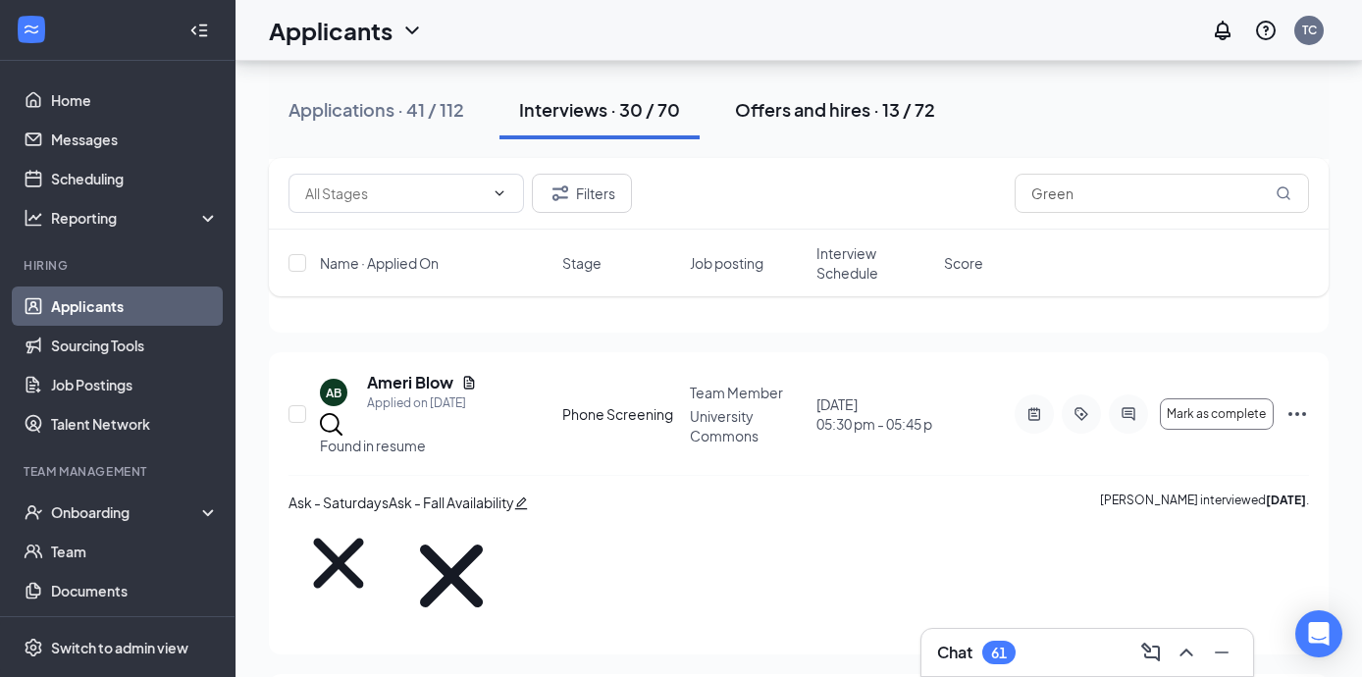
click at [819, 126] on button "Offers and hires · 13 / 72" at bounding box center [834, 109] width 239 height 59
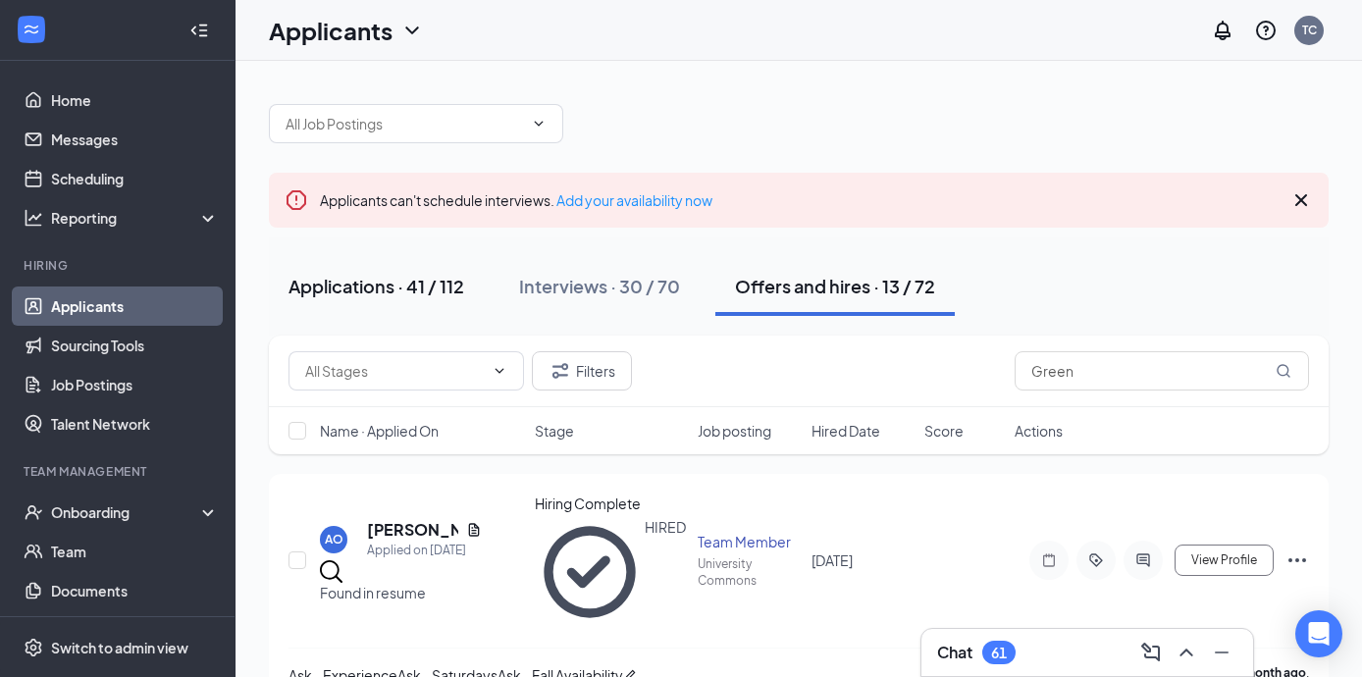
click at [416, 284] on div "Applications · 41 / 112" at bounding box center [377, 286] width 176 height 25
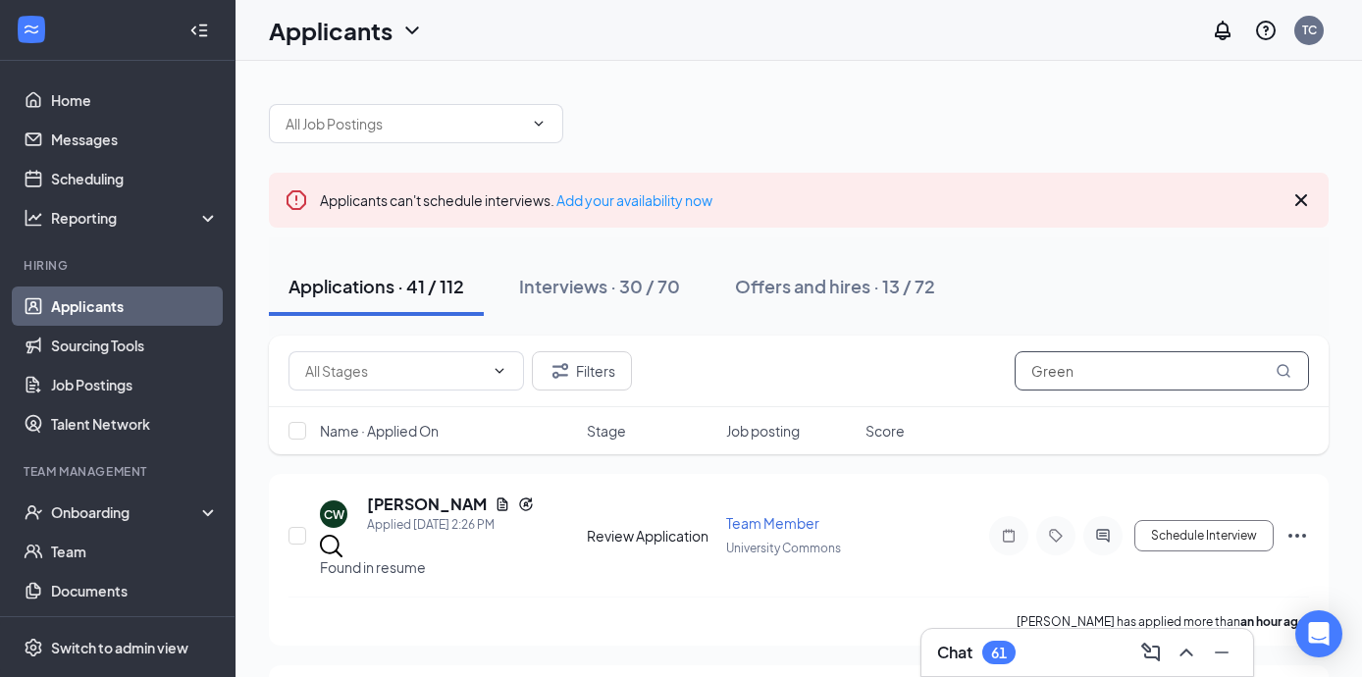
click at [1084, 363] on input "Green" at bounding box center [1162, 370] width 294 height 39
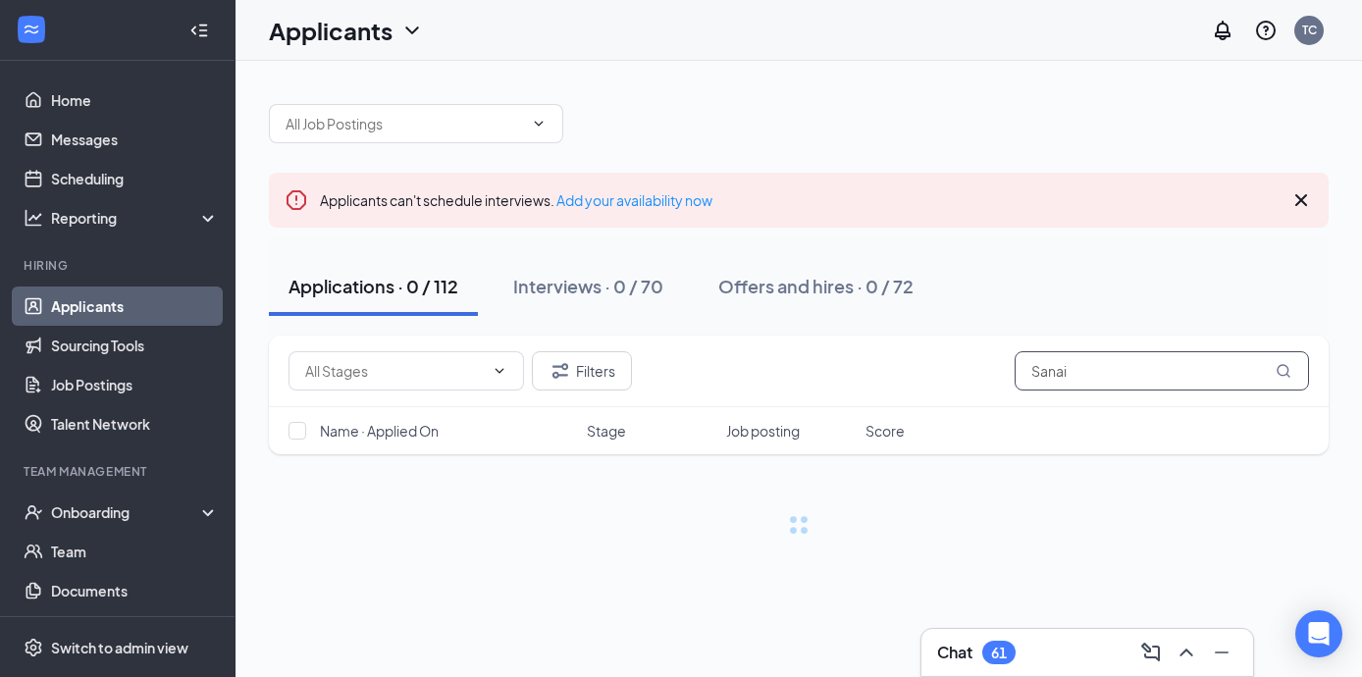
type input "Sanai"
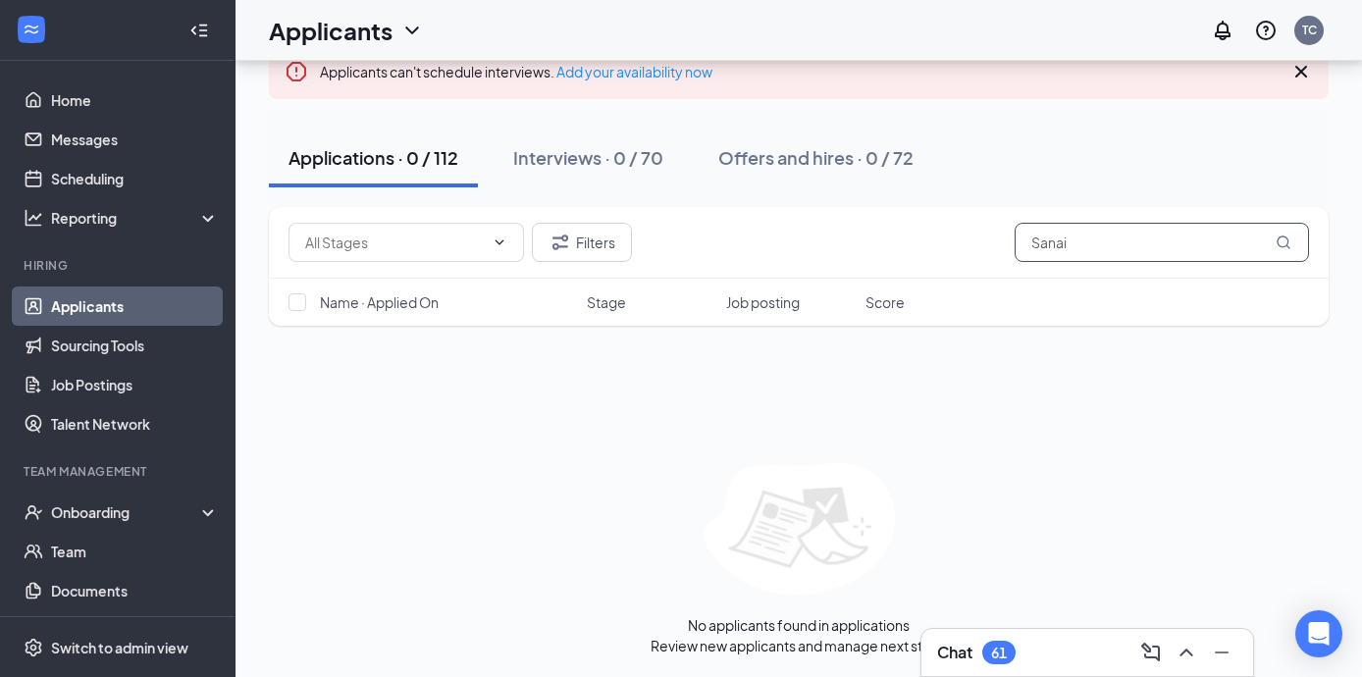
click at [1082, 252] on input "Sanai" at bounding box center [1162, 242] width 294 height 39
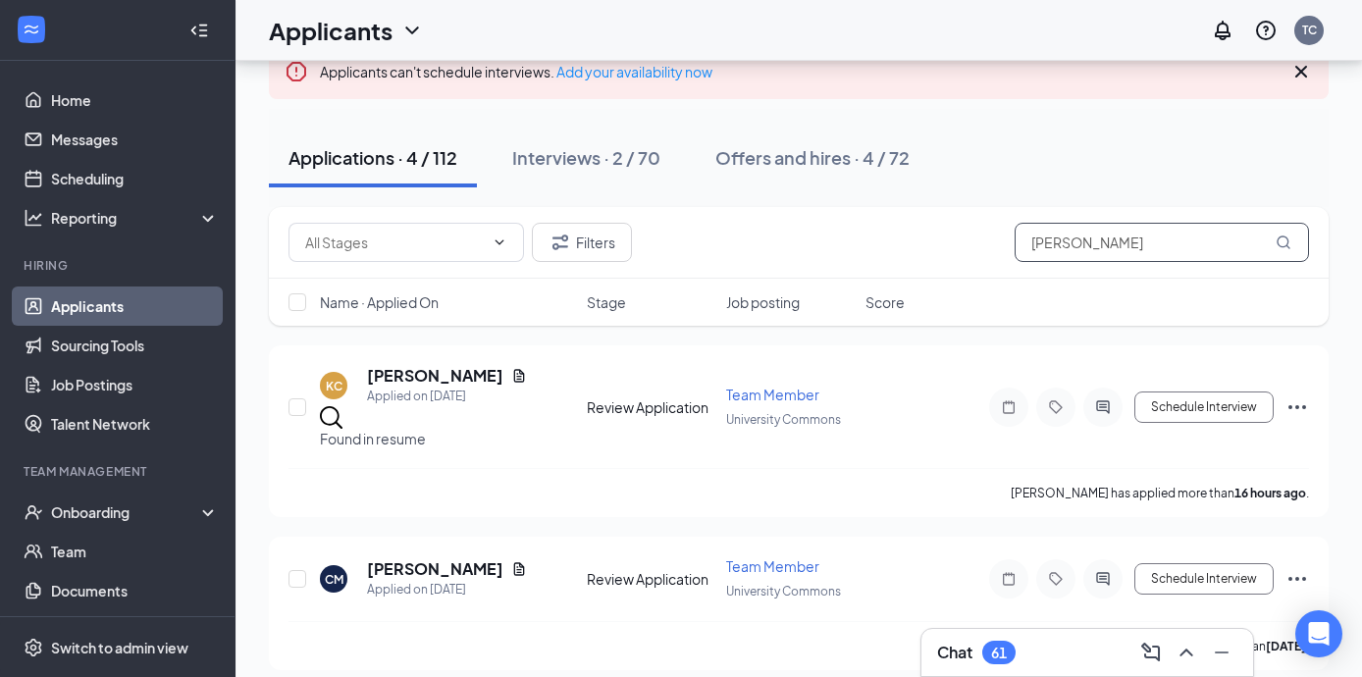
type input "[PERSON_NAME]"
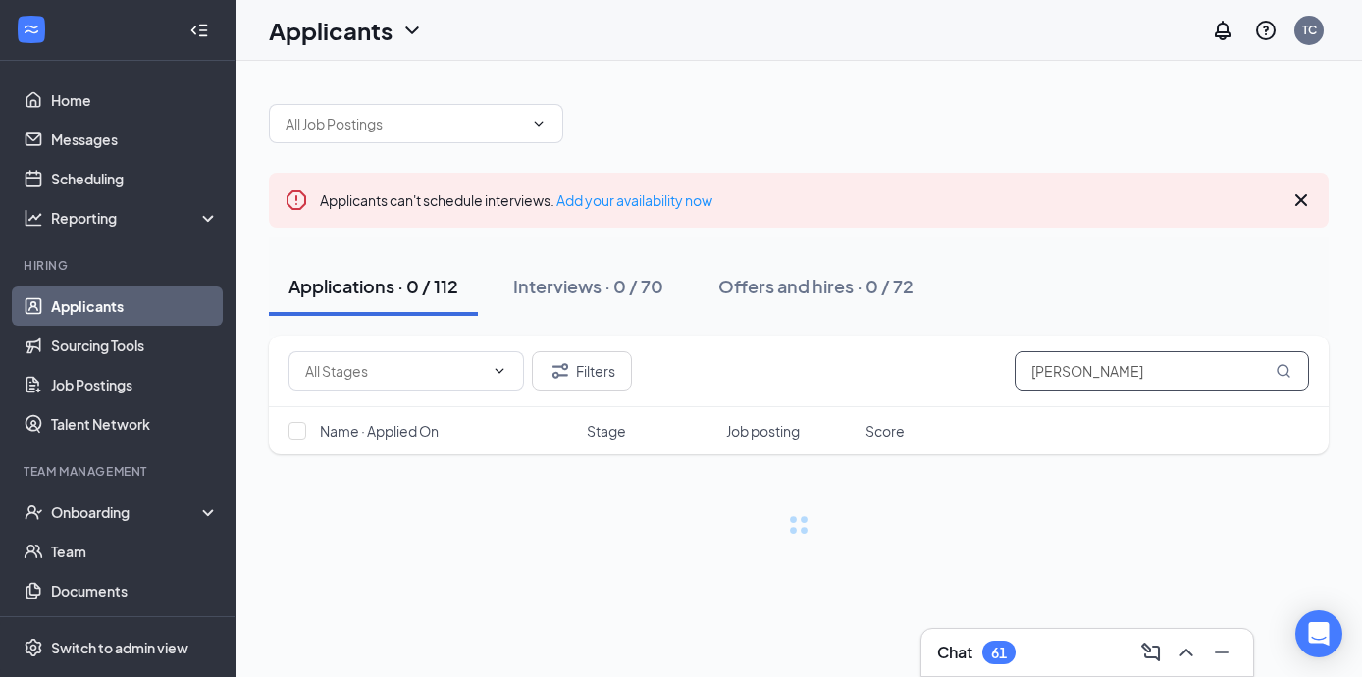
scroll to position [76, 0]
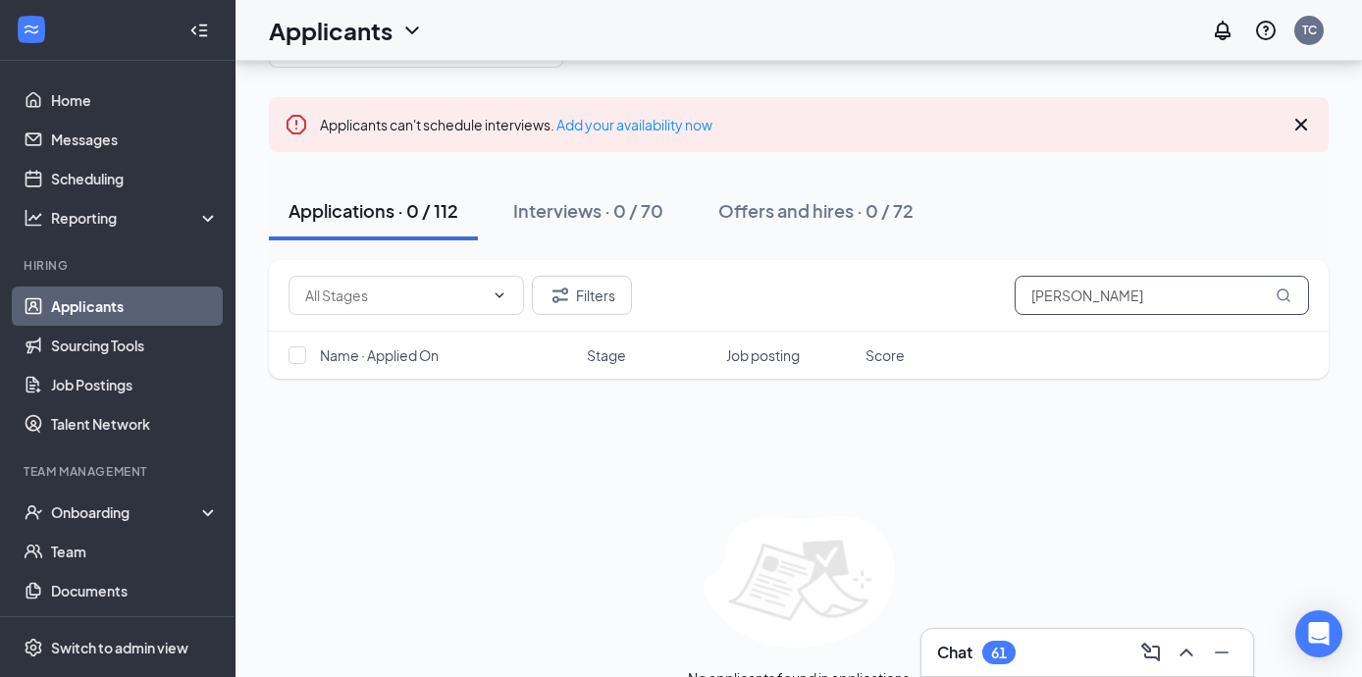
type input "[PERSON_NAME]"
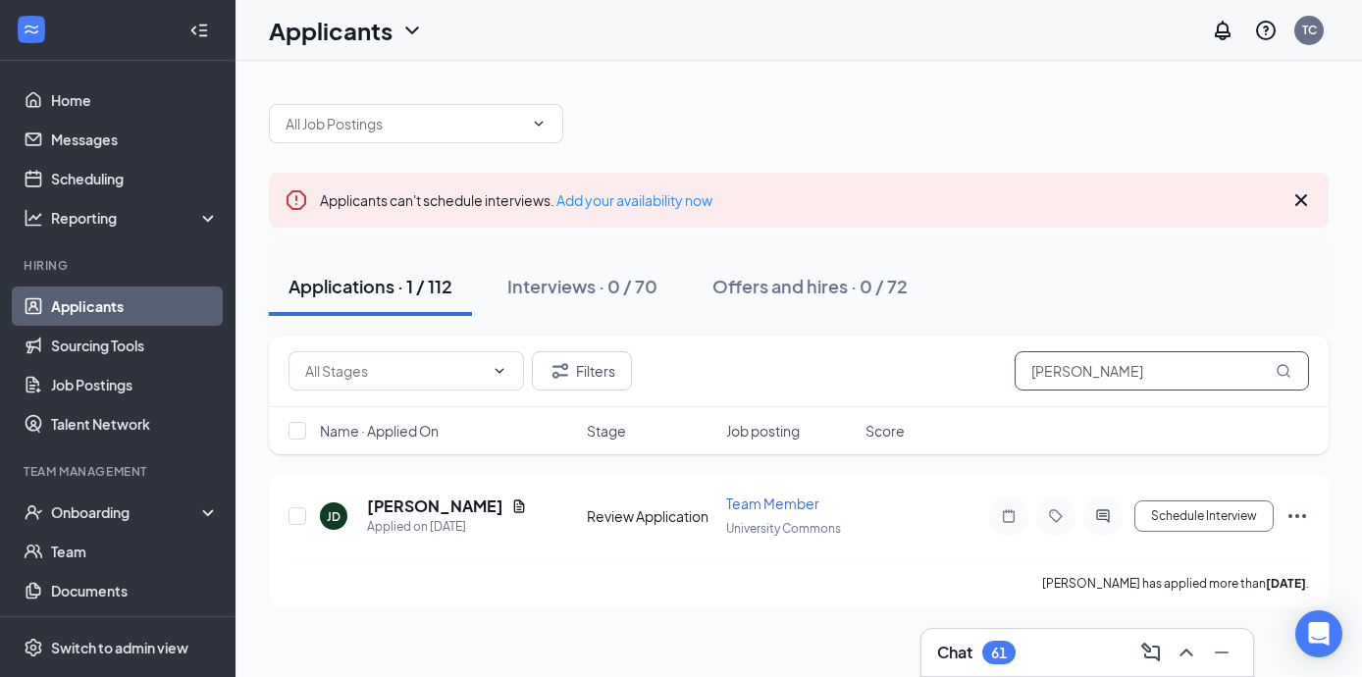
click at [1082, 367] on input "[PERSON_NAME]" at bounding box center [1162, 370] width 294 height 39
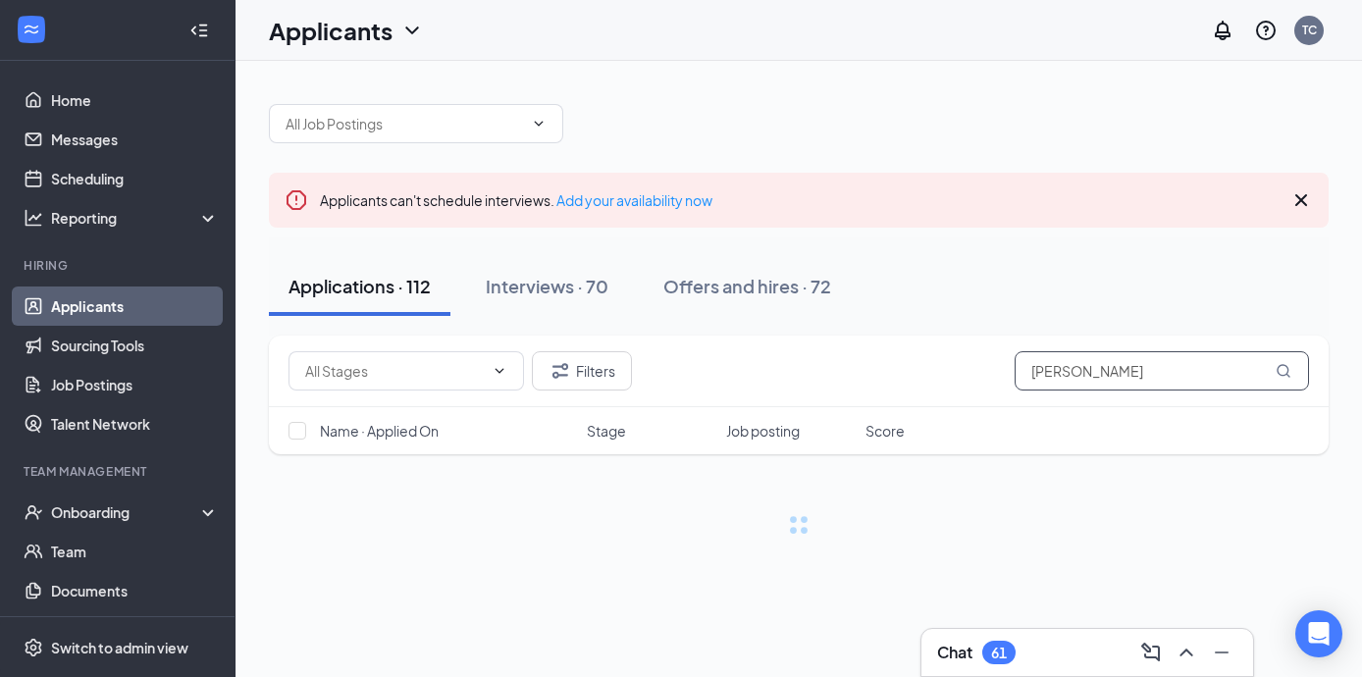
type input "[PERSON_NAME]"
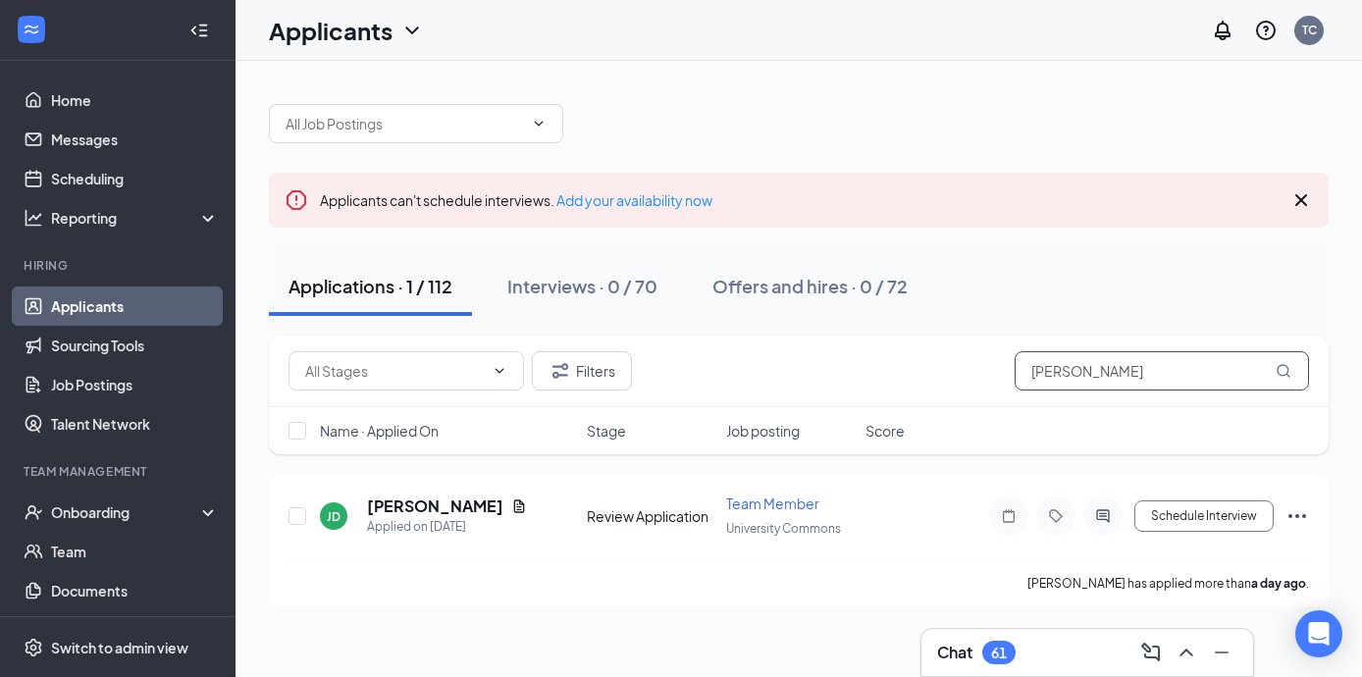
click at [1064, 370] on input "[PERSON_NAME]" at bounding box center [1162, 370] width 294 height 39
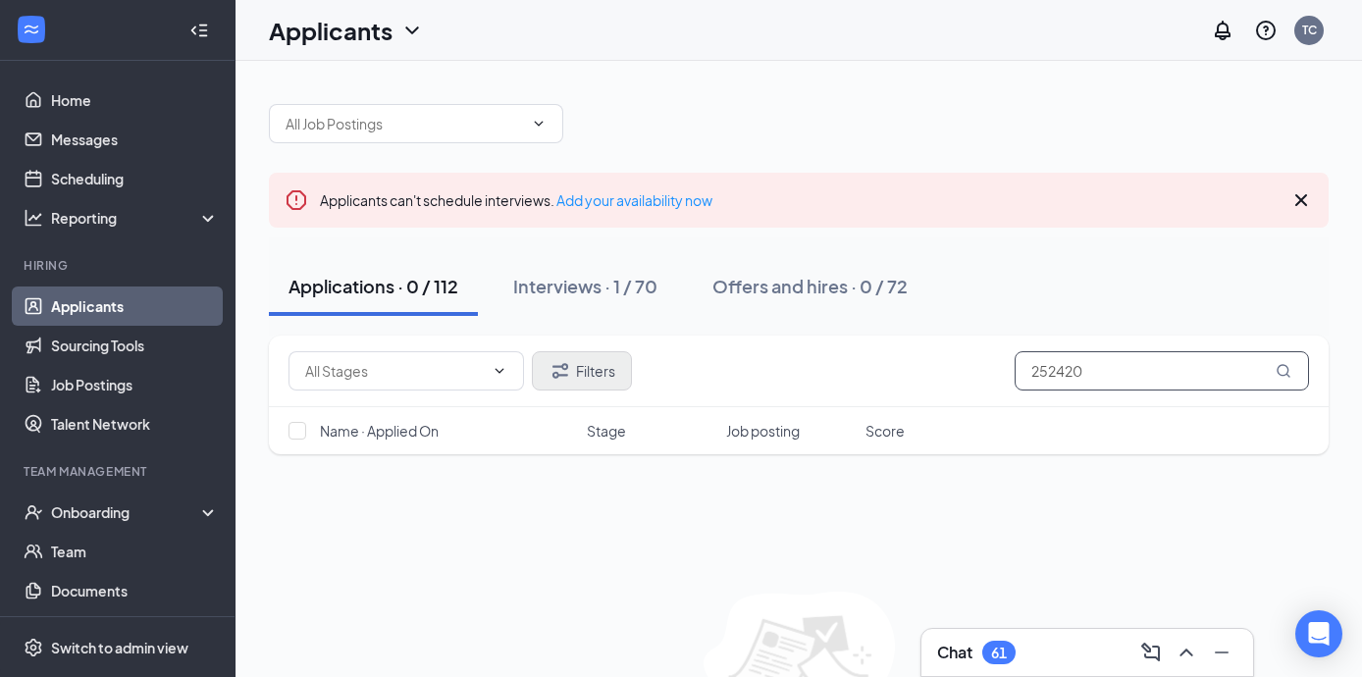
type input "252420"
click at [598, 386] on button "Filters" at bounding box center [582, 370] width 100 height 39
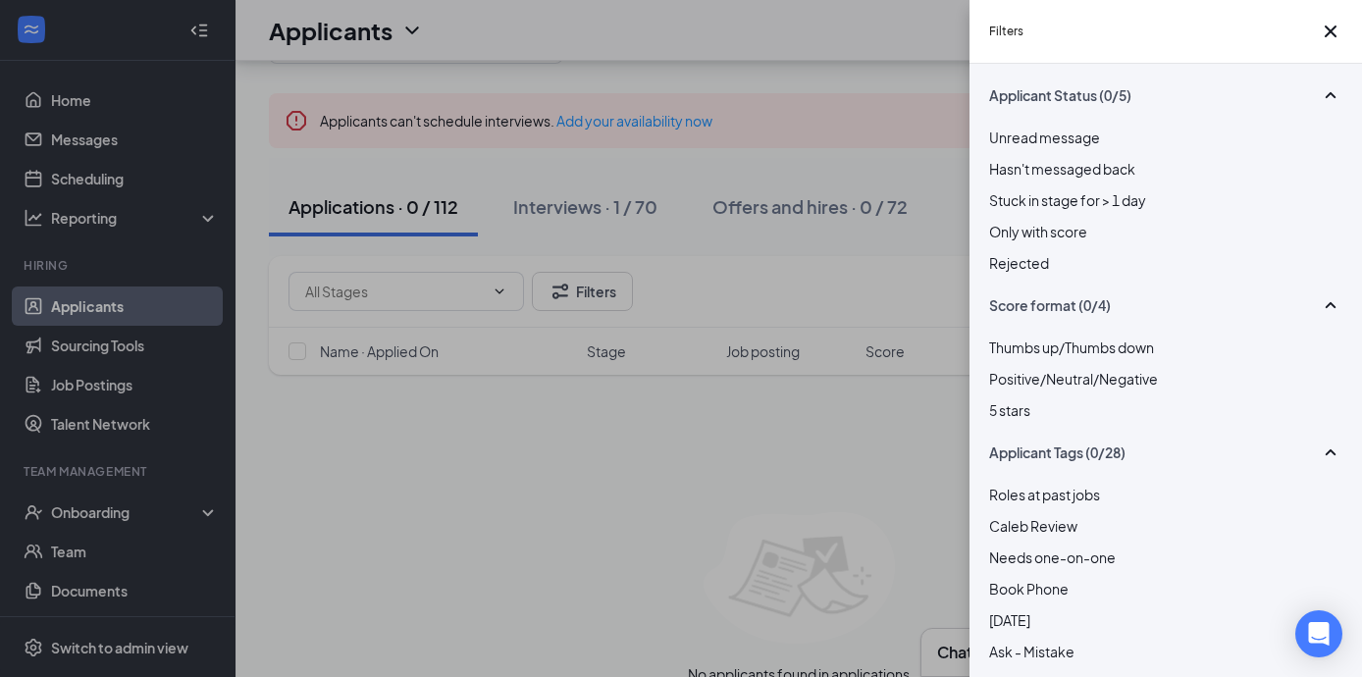
click at [865, 305] on div "Filters Applicant Status (0/5) Unread message Hasn't messaged back Stuck in sta…" at bounding box center [681, 338] width 1362 height 677
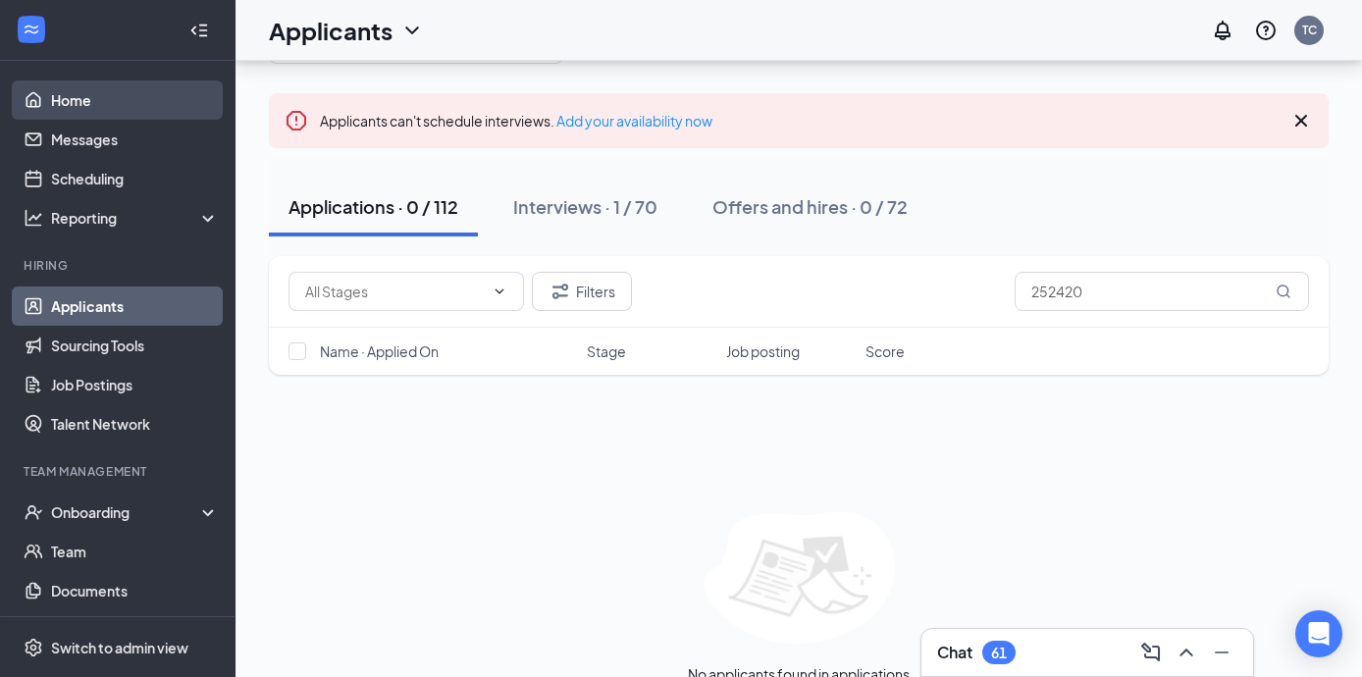
click at [156, 110] on link "Home" at bounding box center [135, 99] width 168 height 39
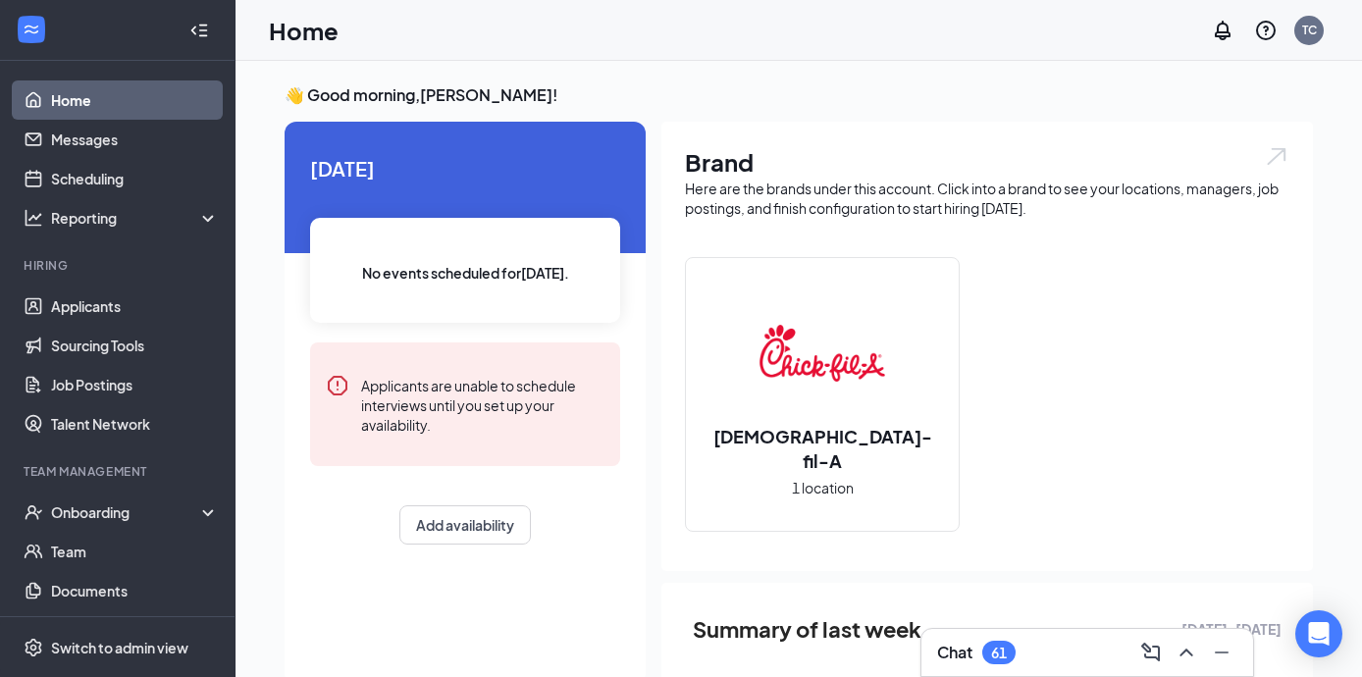
click at [854, 378] on img at bounding box center [823, 353] width 126 height 126
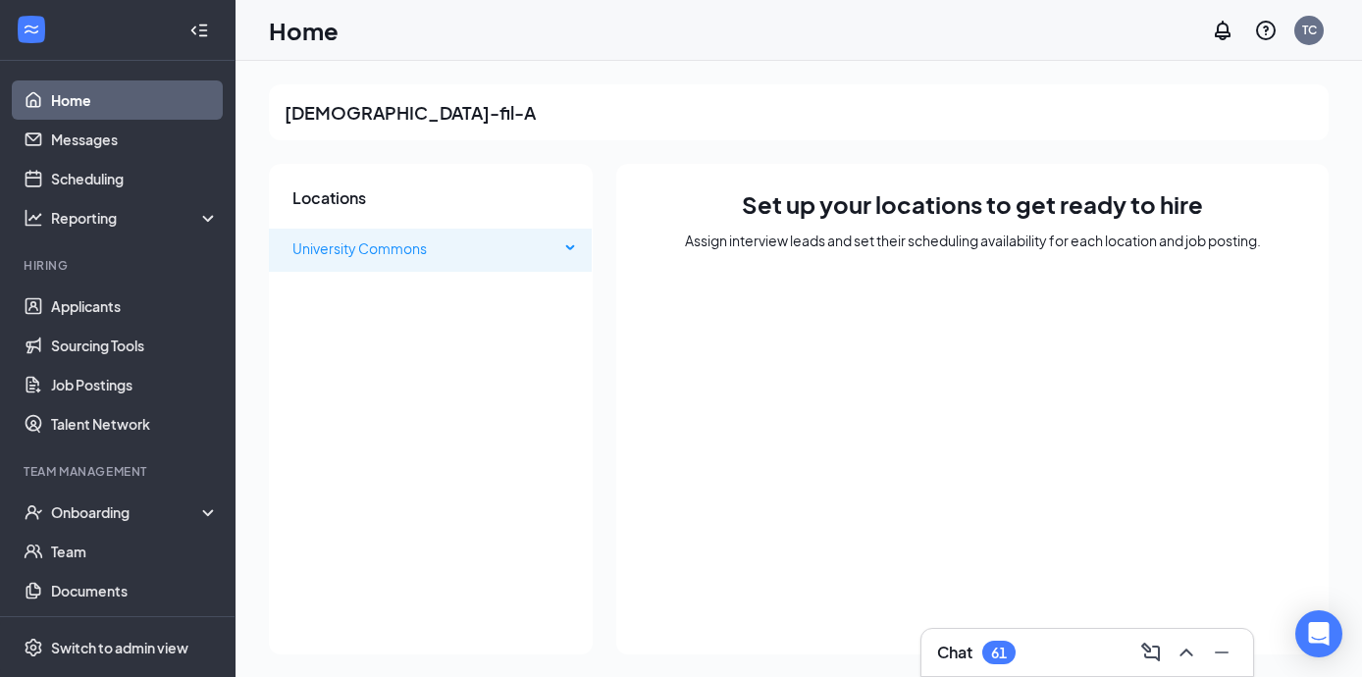
click at [474, 257] on span "University Commons" at bounding box center [425, 248] width 267 height 39
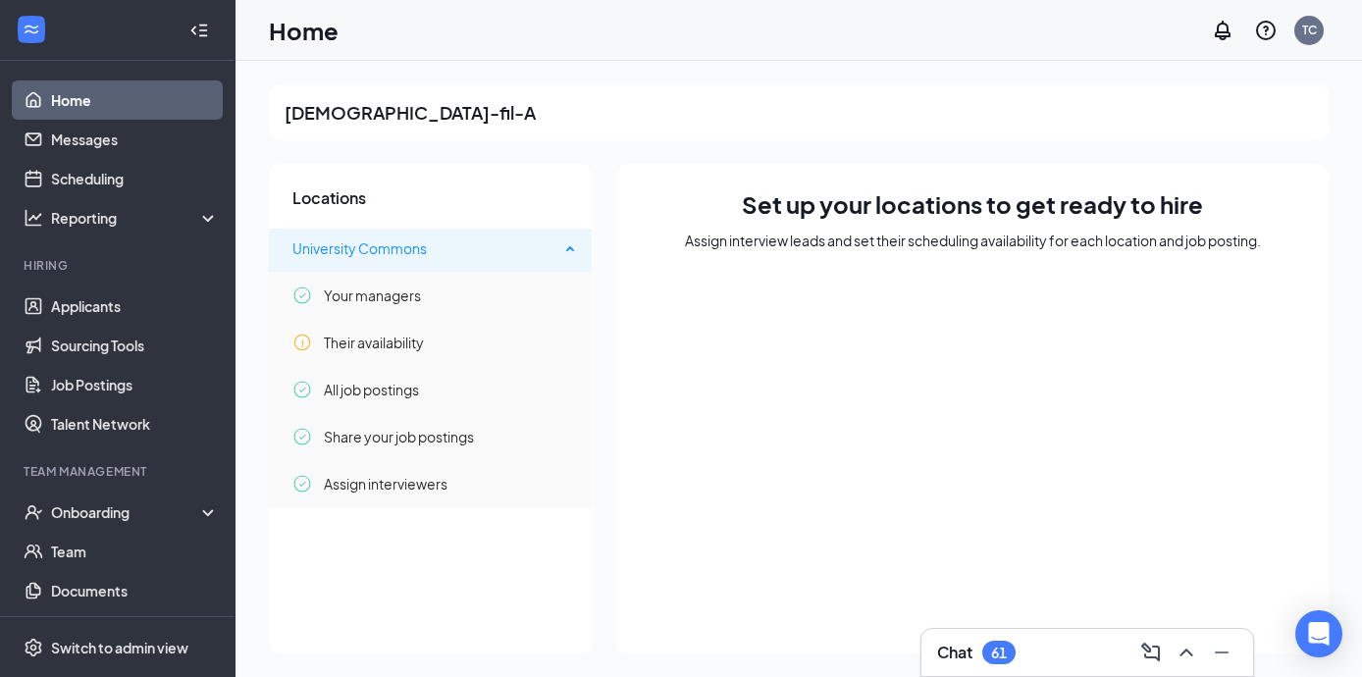
click at [403, 266] on span "University Commons" at bounding box center [425, 248] width 267 height 39
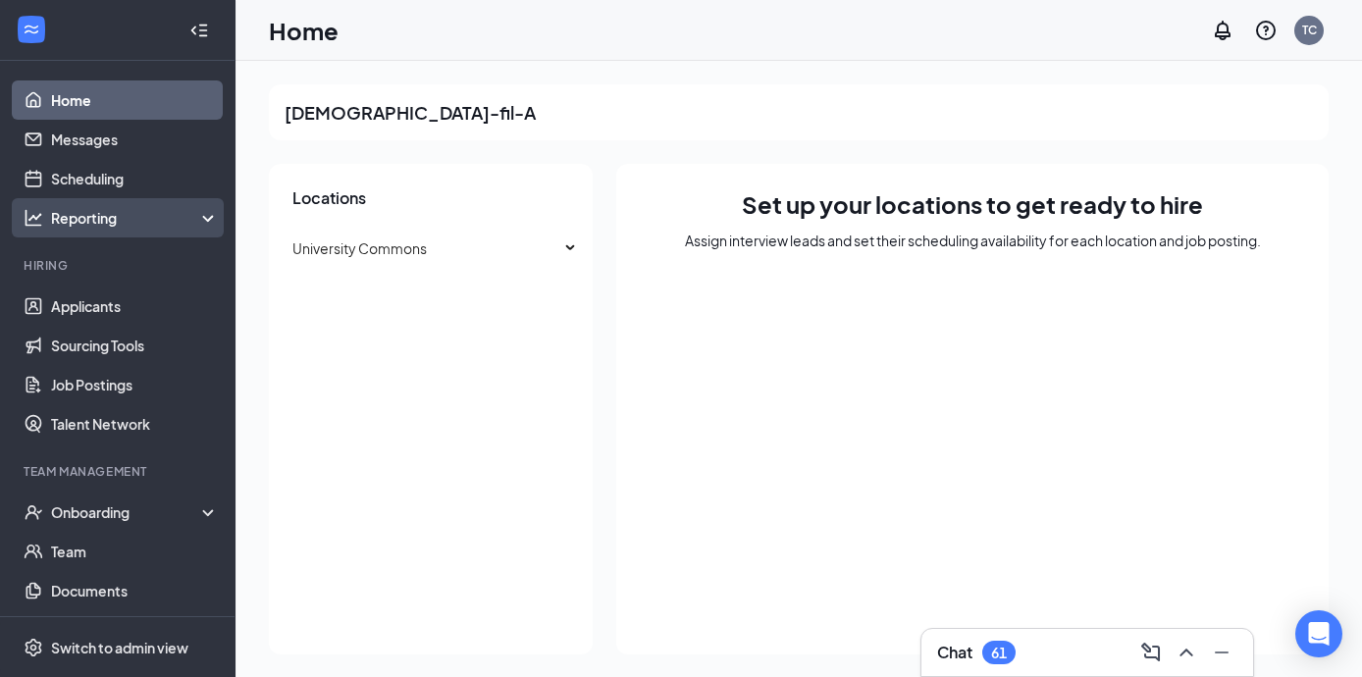
click at [108, 212] on div "Reporting" at bounding box center [135, 218] width 169 height 20
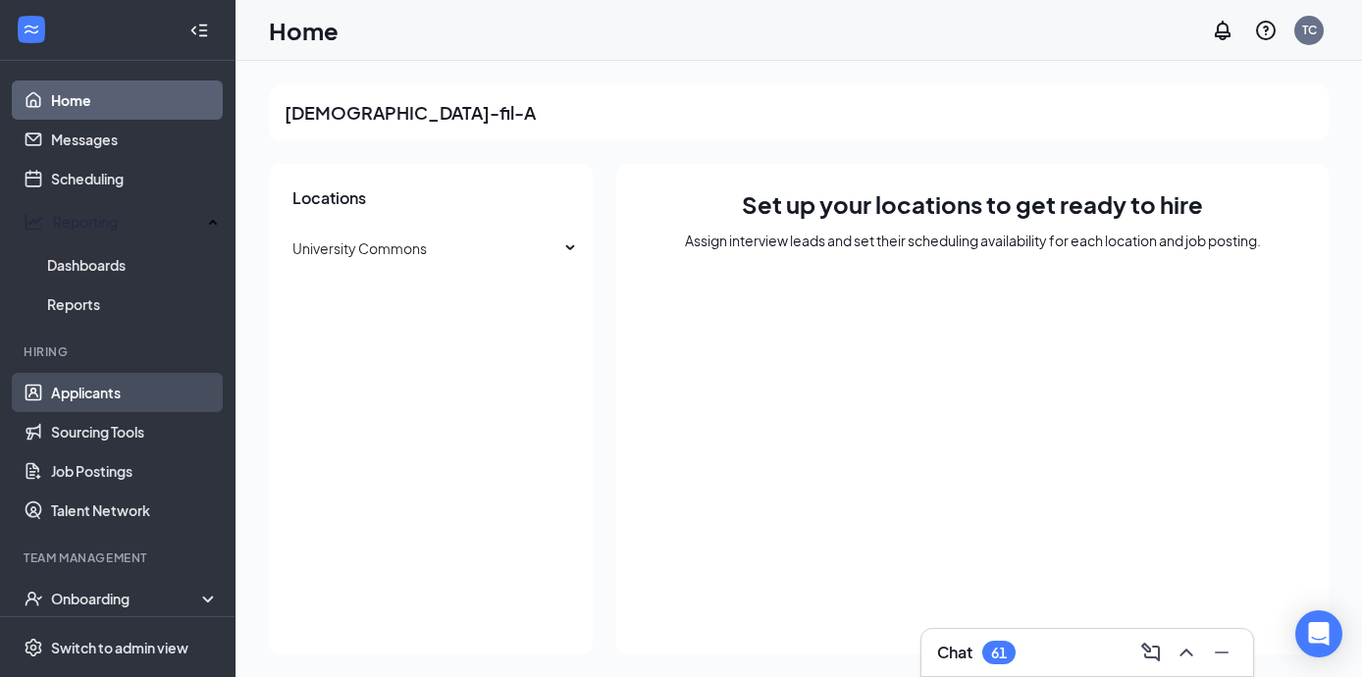
click at [116, 392] on link "Applicants" at bounding box center [135, 392] width 168 height 39
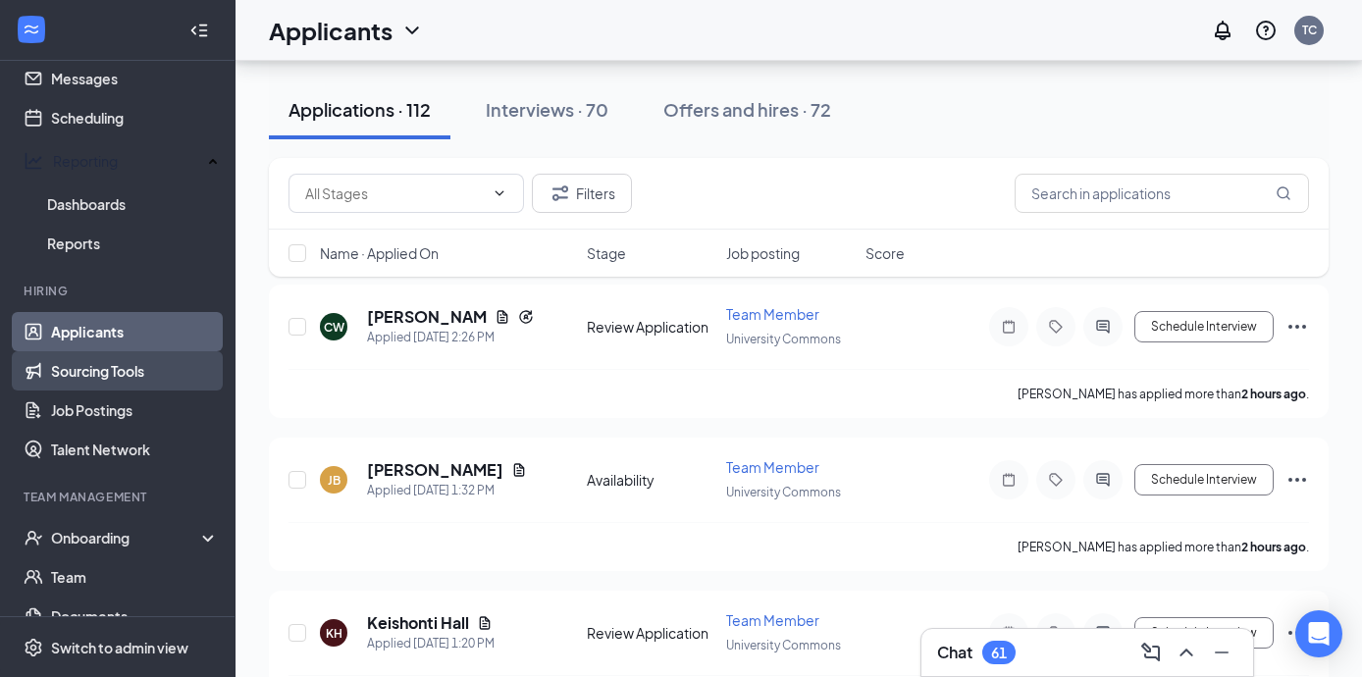
scroll to position [120, 0]
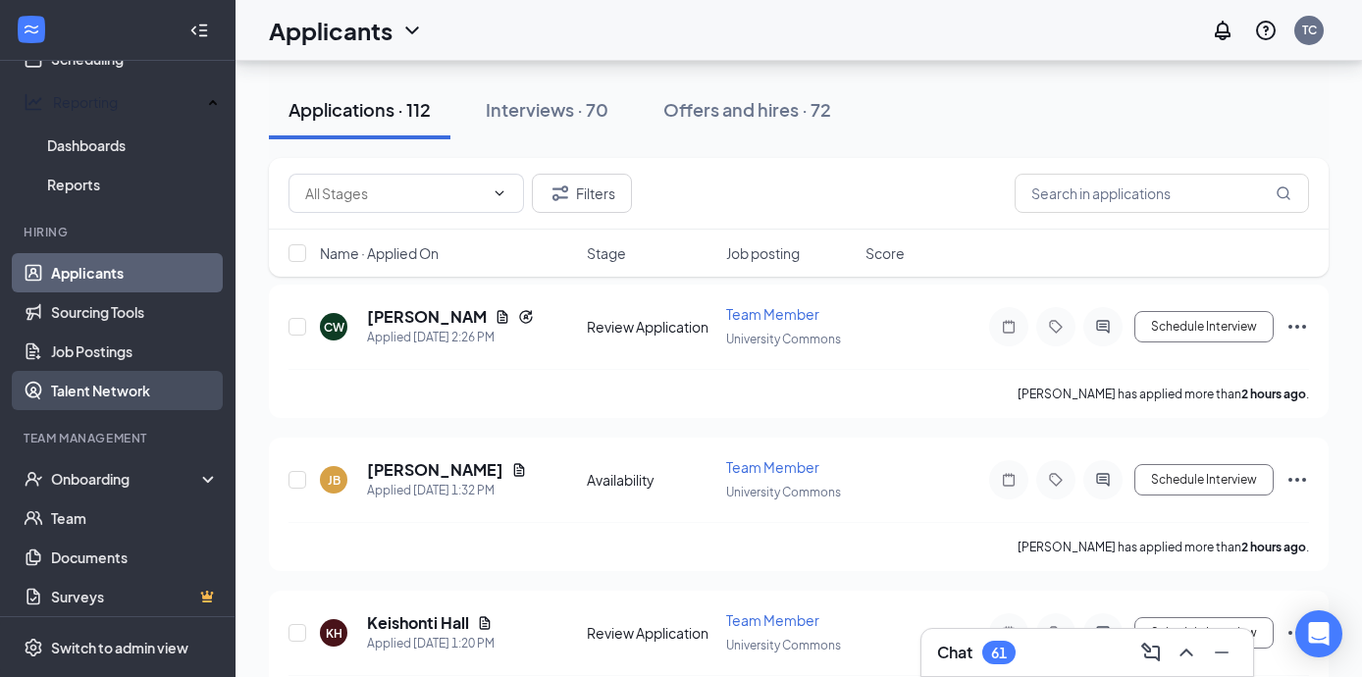
click at [132, 392] on link "Talent Network" at bounding box center [135, 390] width 168 height 39
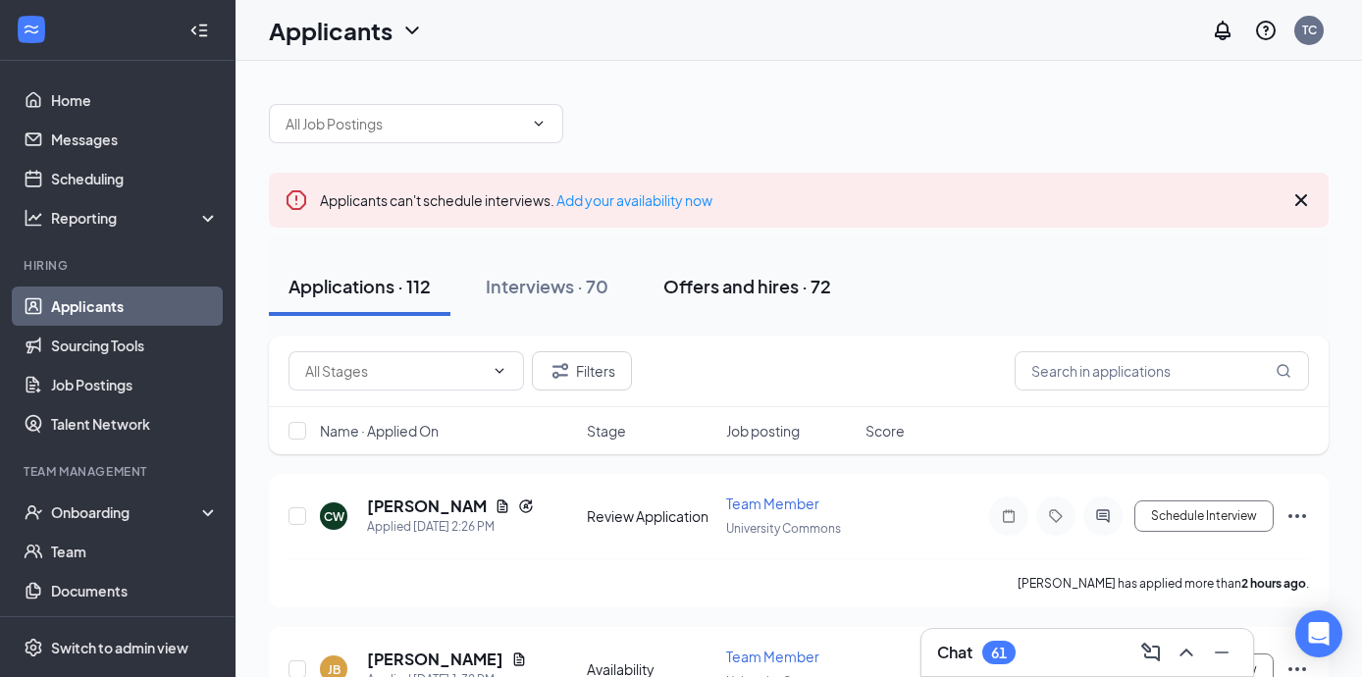
click at [794, 286] on div "Offers and hires · 72" at bounding box center [747, 286] width 168 height 25
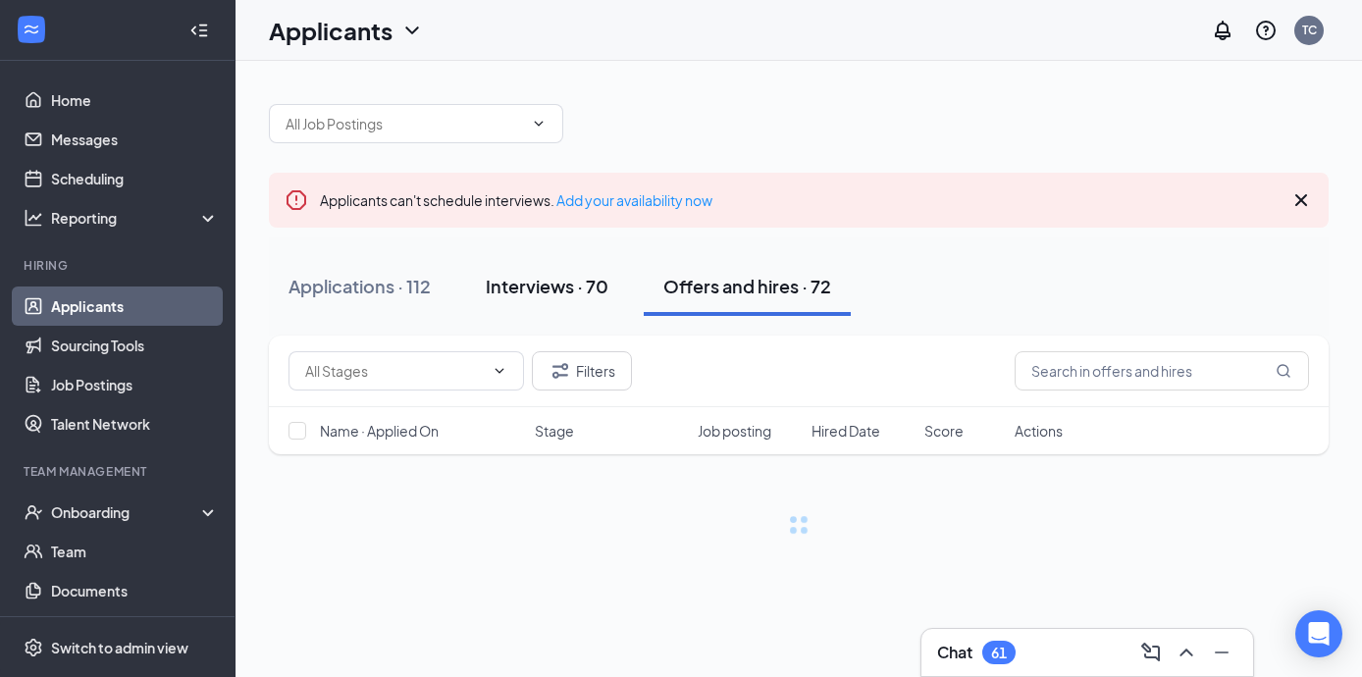
click at [591, 293] on div "Interviews · 70" at bounding box center [547, 286] width 123 height 25
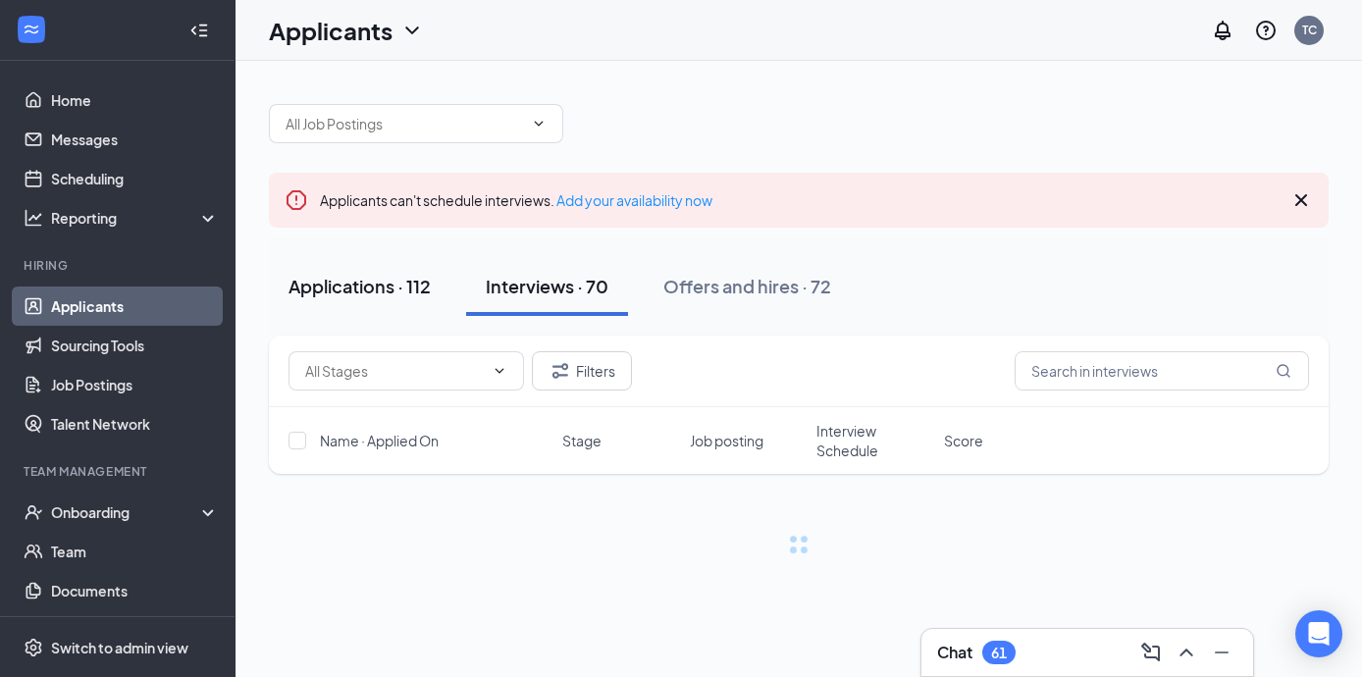
click at [377, 302] on button "Applications · 112" at bounding box center [360, 286] width 182 height 59
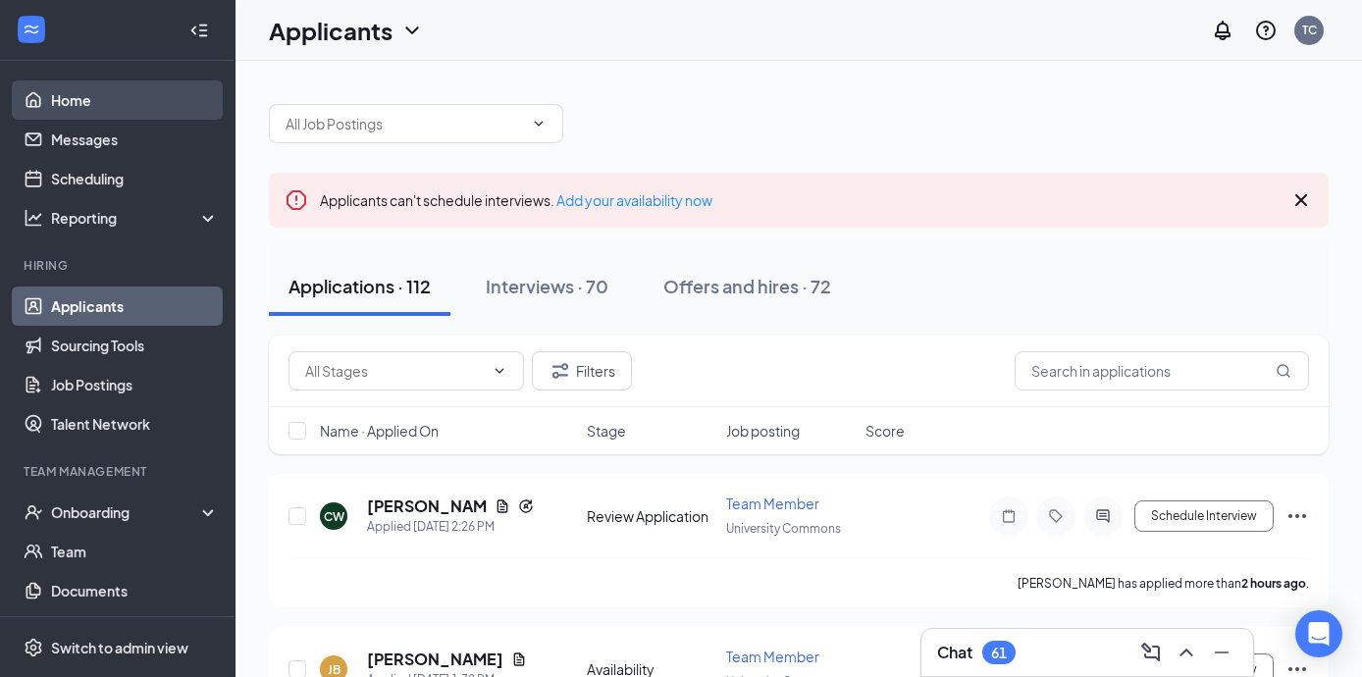
click at [83, 94] on link "Home" at bounding box center [135, 99] width 168 height 39
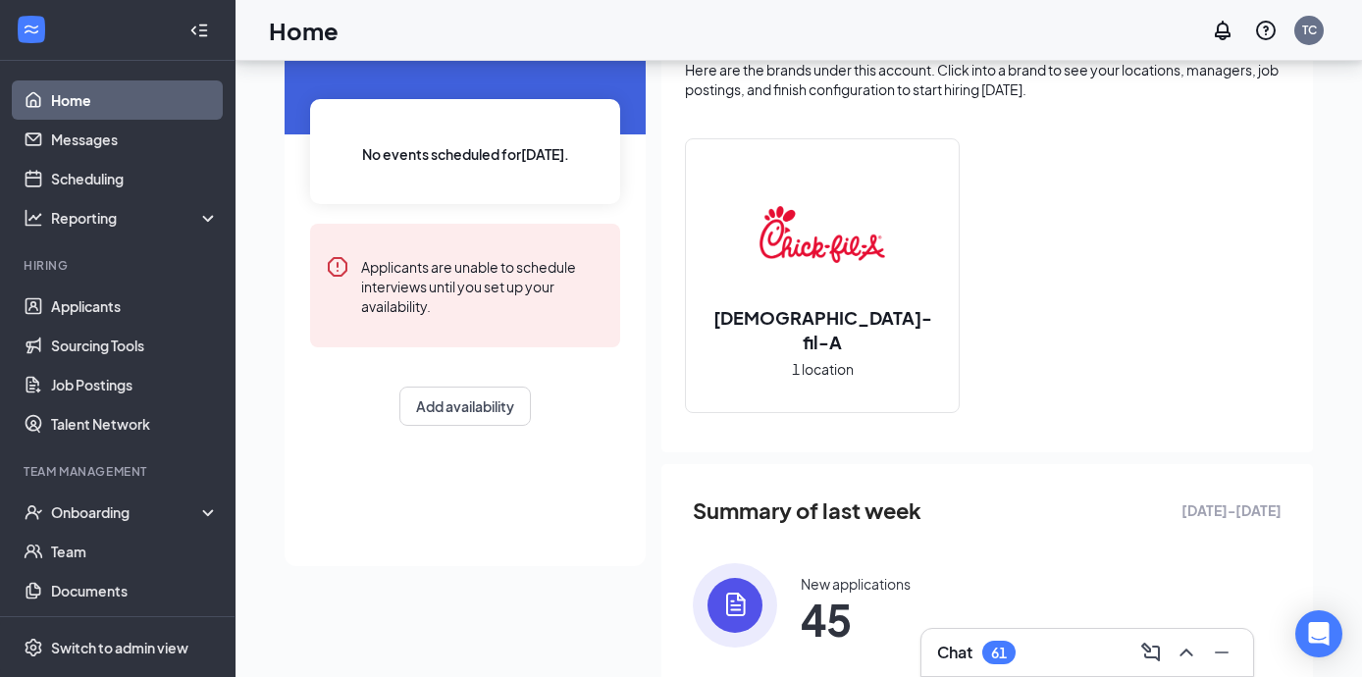
scroll to position [396, 0]
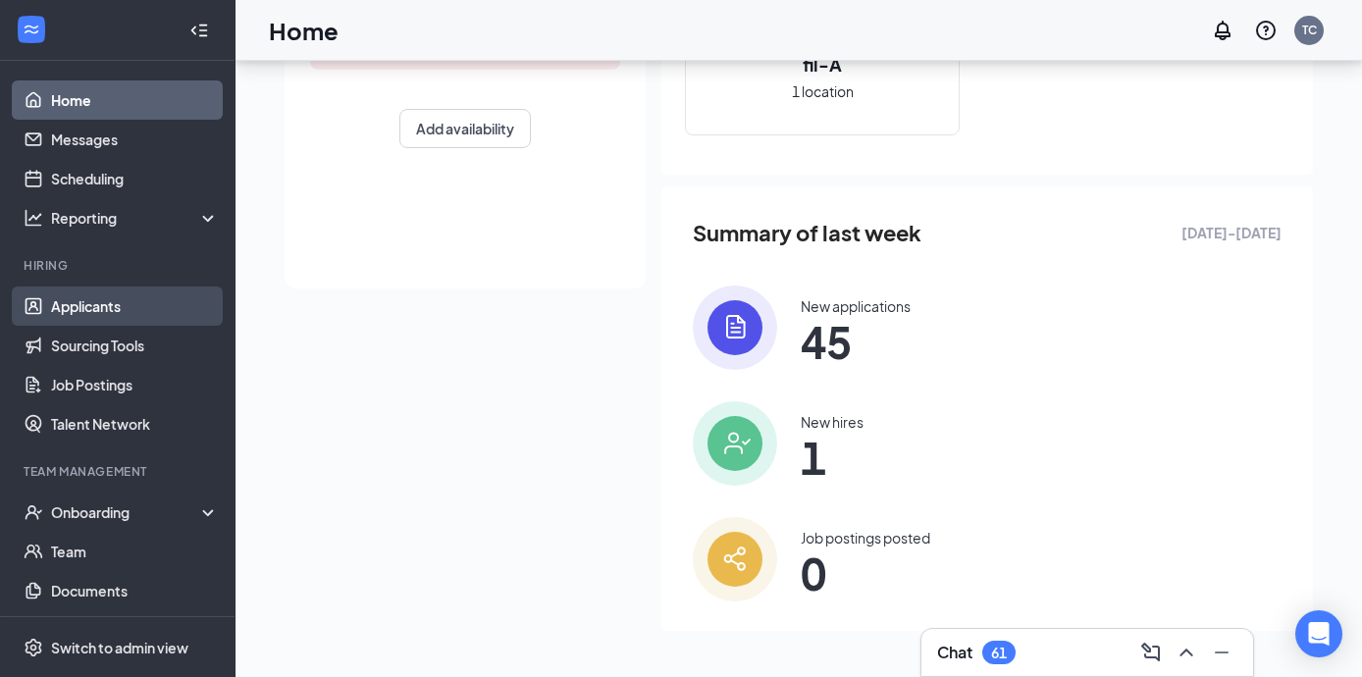
click at [73, 319] on link "Applicants" at bounding box center [135, 306] width 168 height 39
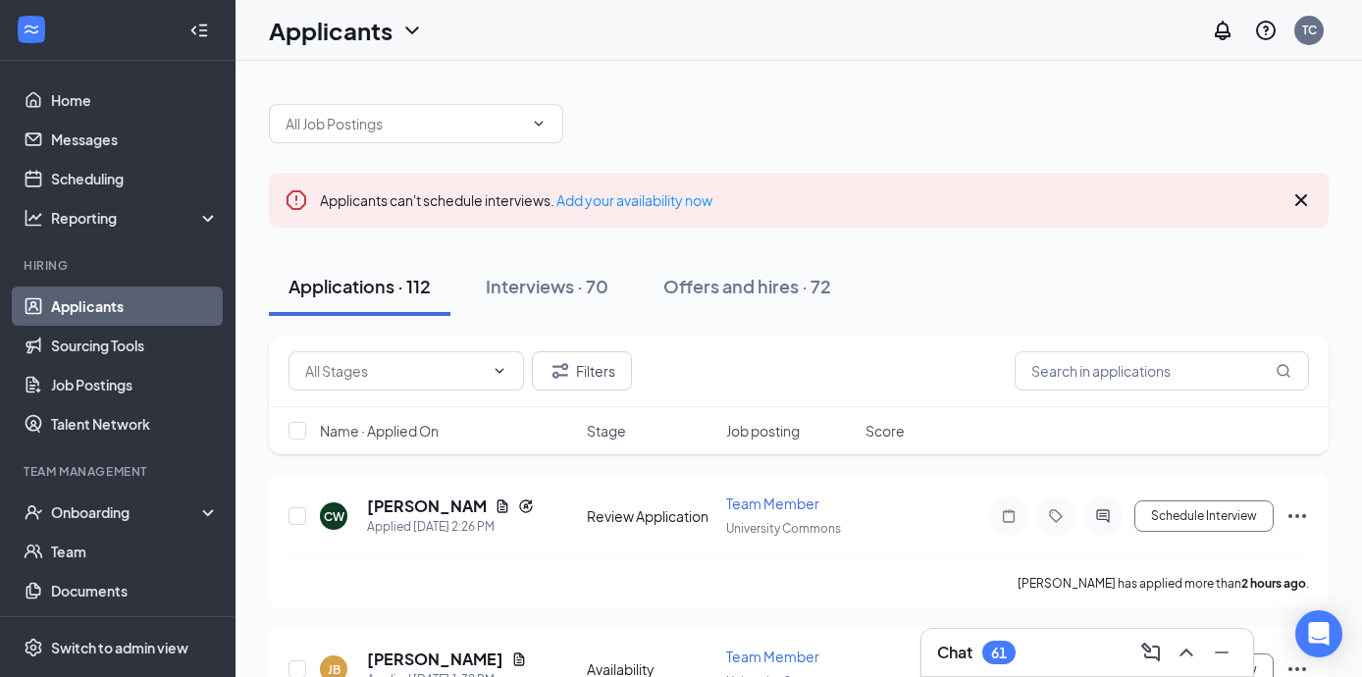
click at [923, 101] on div at bounding box center [799, 113] width 1060 height 59
click at [575, 289] on div "Interviews · 70" at bounding box center [547, 286] width 123 height 25
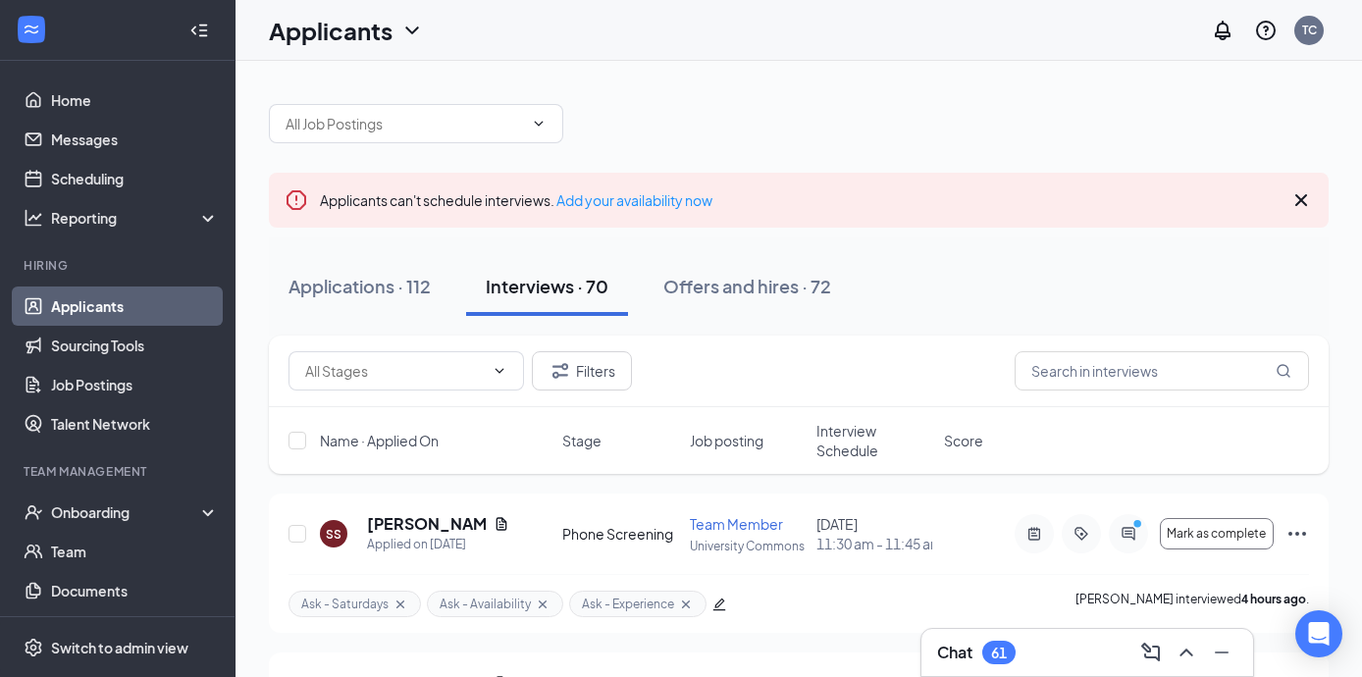
click at [1300, 197] on icon "Cross" at bounding box center [1302, 200] width 24 height 24
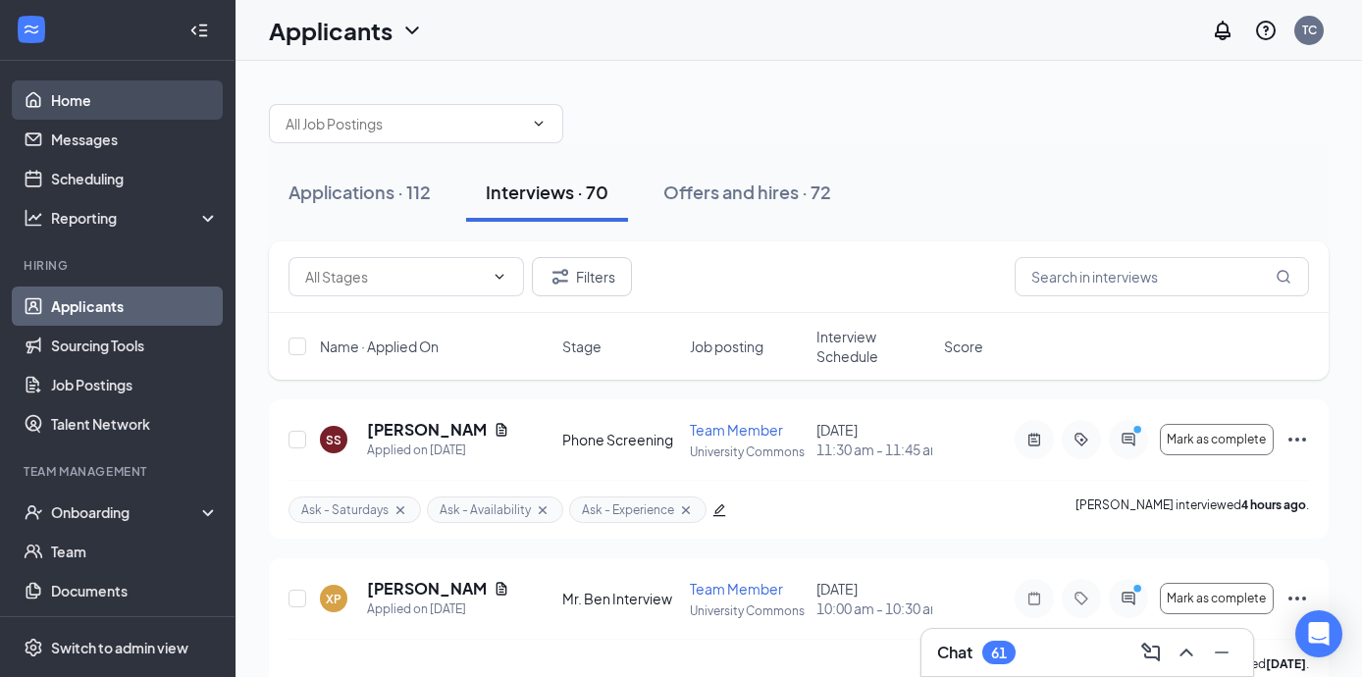
click at [51, 85] on link "Home" at bounding box center [135, 99] width 168 height 39
